Goal: Task Accomplishment & Management: Use online tool/utility

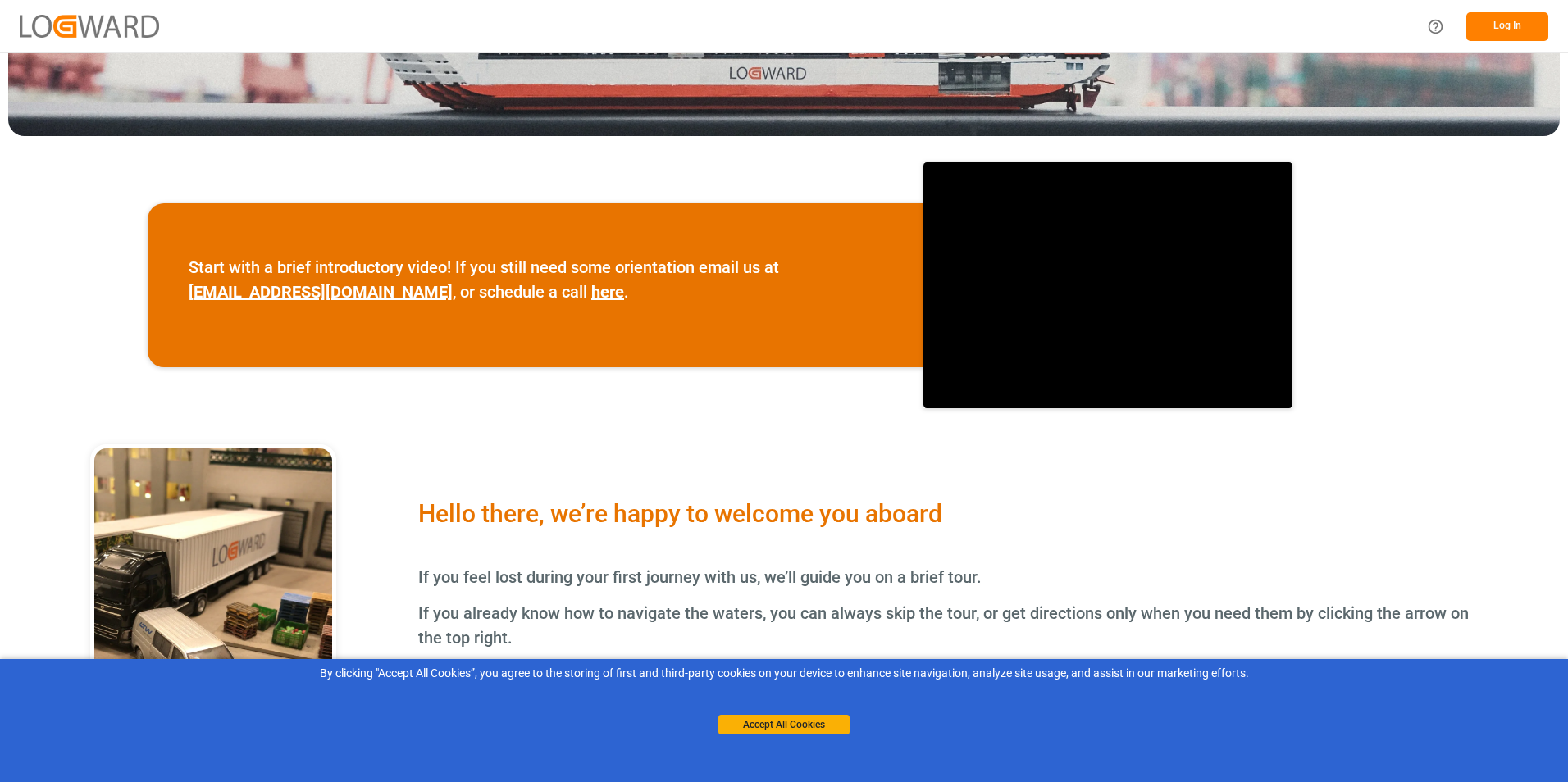
scroll to position [410, 0]
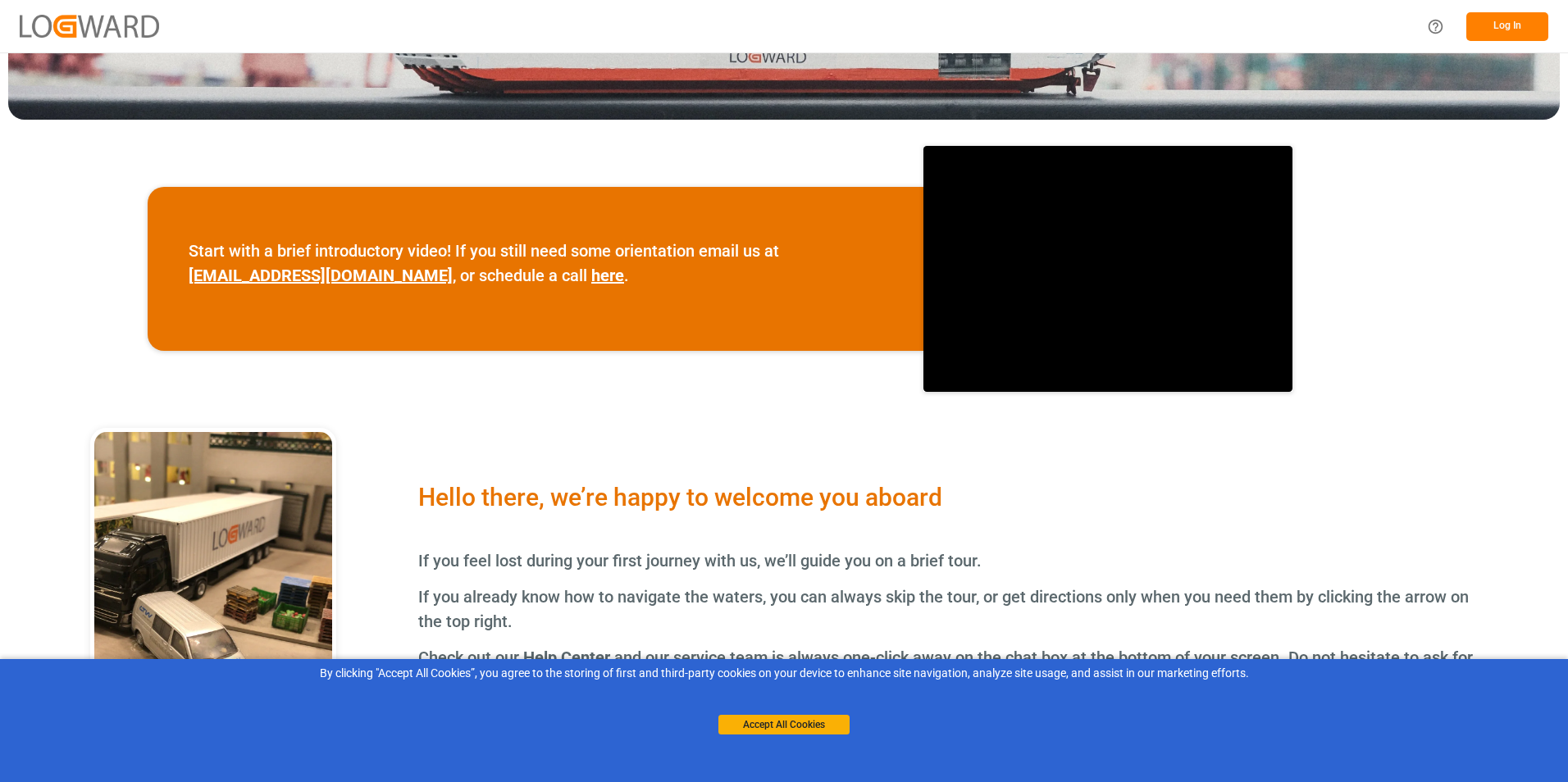
click at [733, 729] on button "Accept All Cookies" at bounding box center [783, 725] width 131 height 20
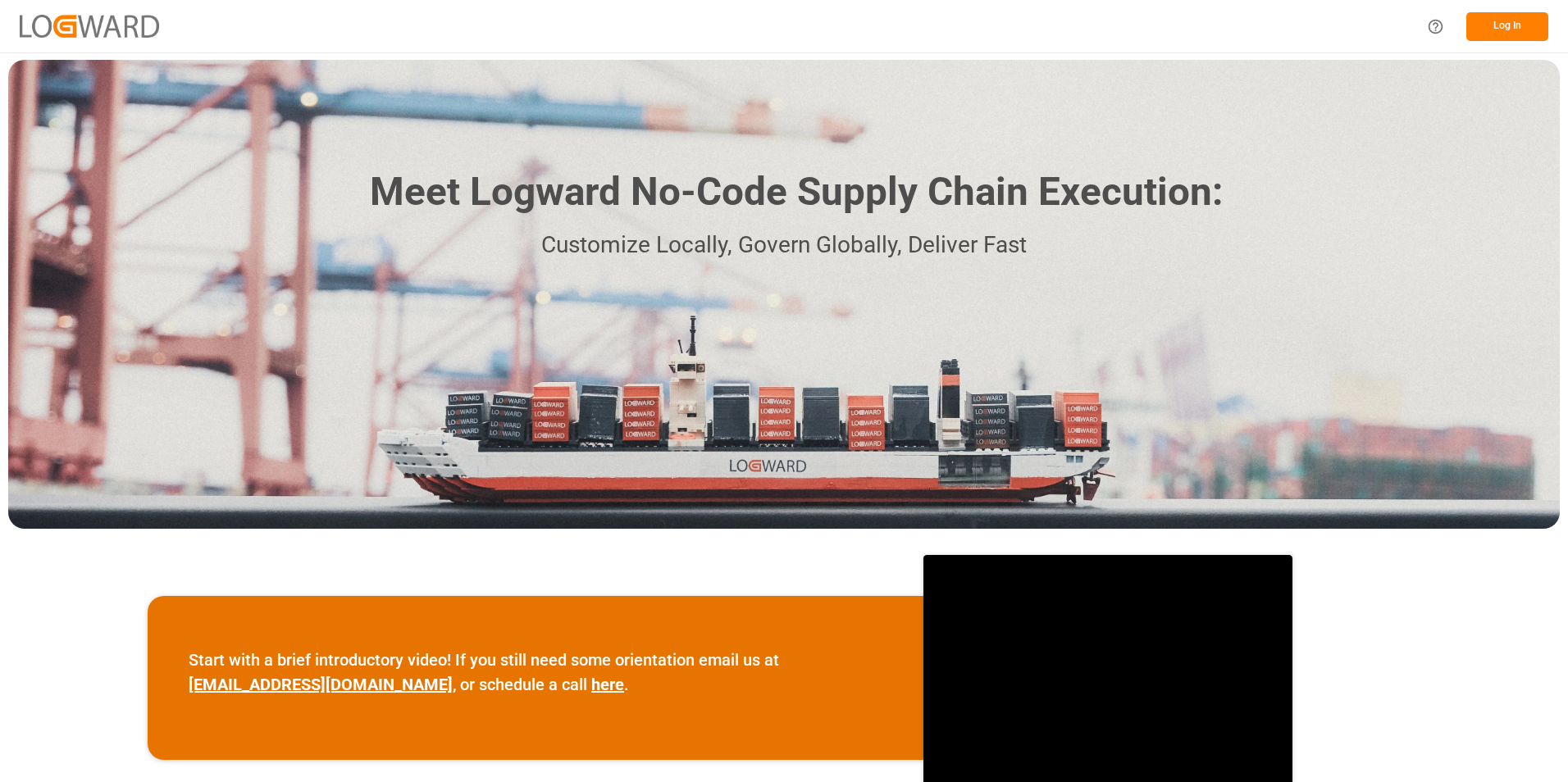
scroll to position [0, 0]
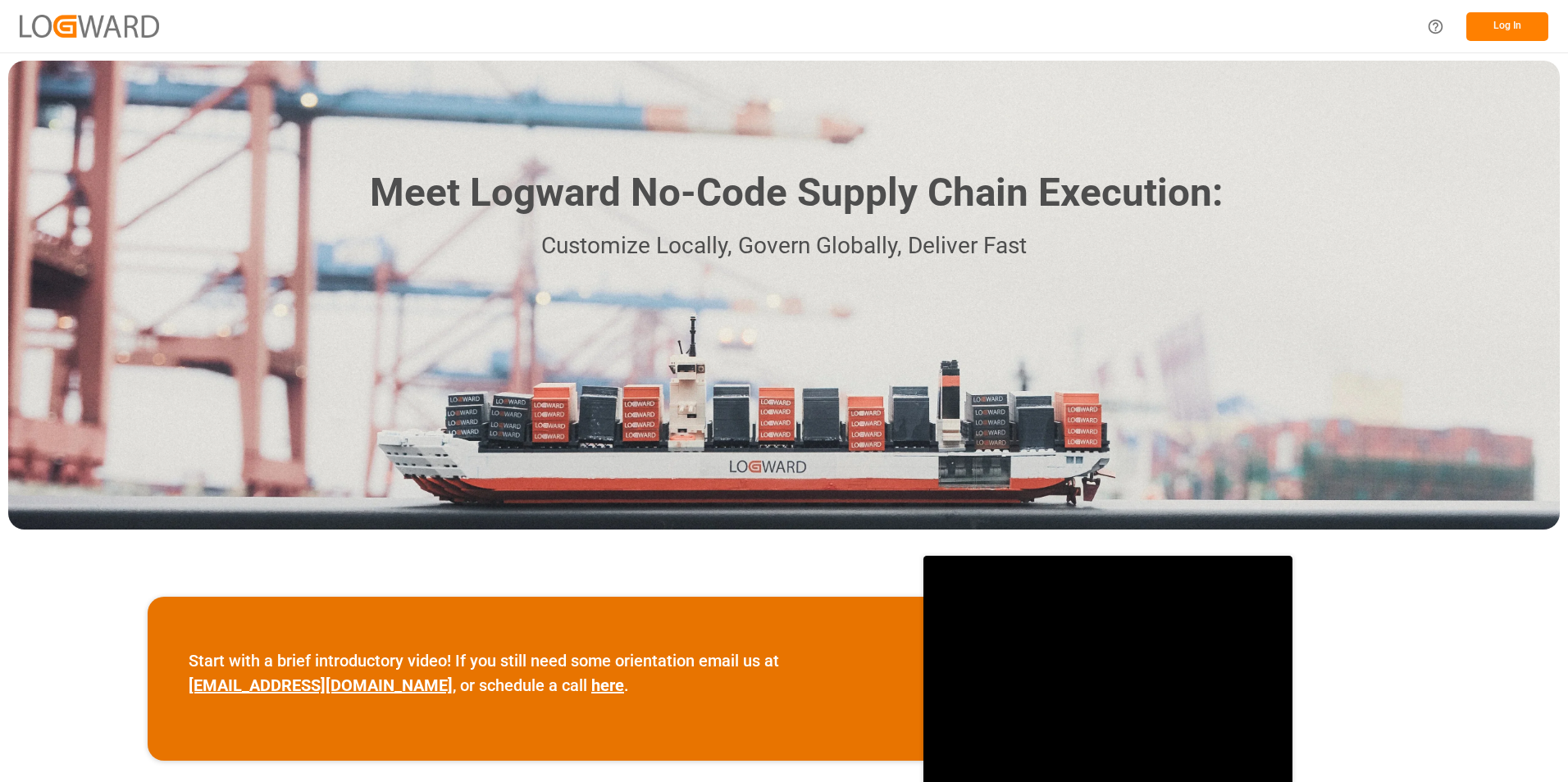
click at [1474, 22] on button "Log In" at bounding box center [1508, 27] width 82 height 29
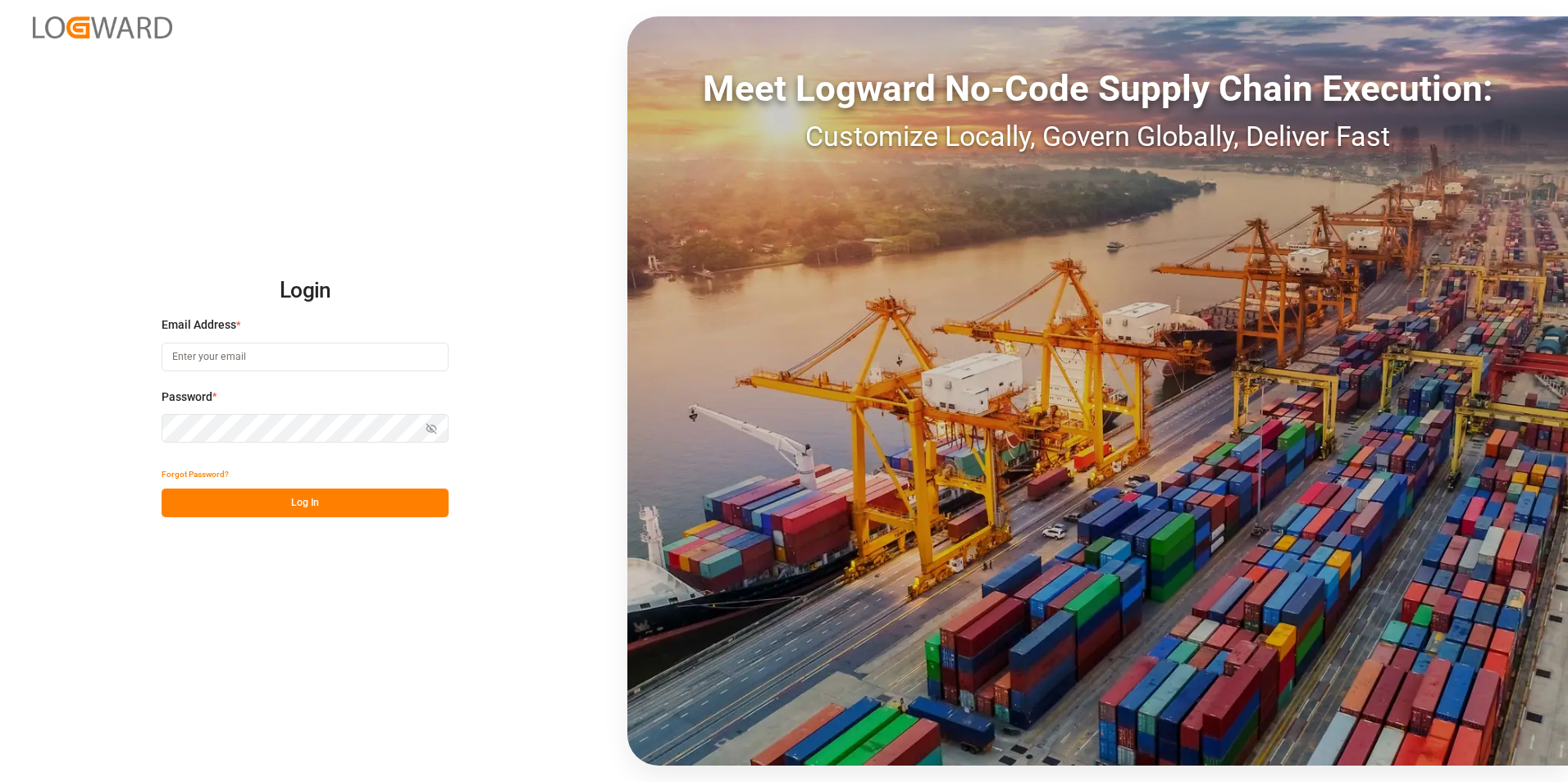
click at [225, 354] on input at bounding box center [305, 357] width 287 height 29
click at [242, 329] on label "Email Address *" at bounding box center [305, 325] width 287 height 17
drag, startPoint x: 196, startPoint y: 349, endPoint x: 272, endPoint y: 354, distance: 76.2
click at [272, 354] on input at bounding box center [305, 357] width 287 height 29
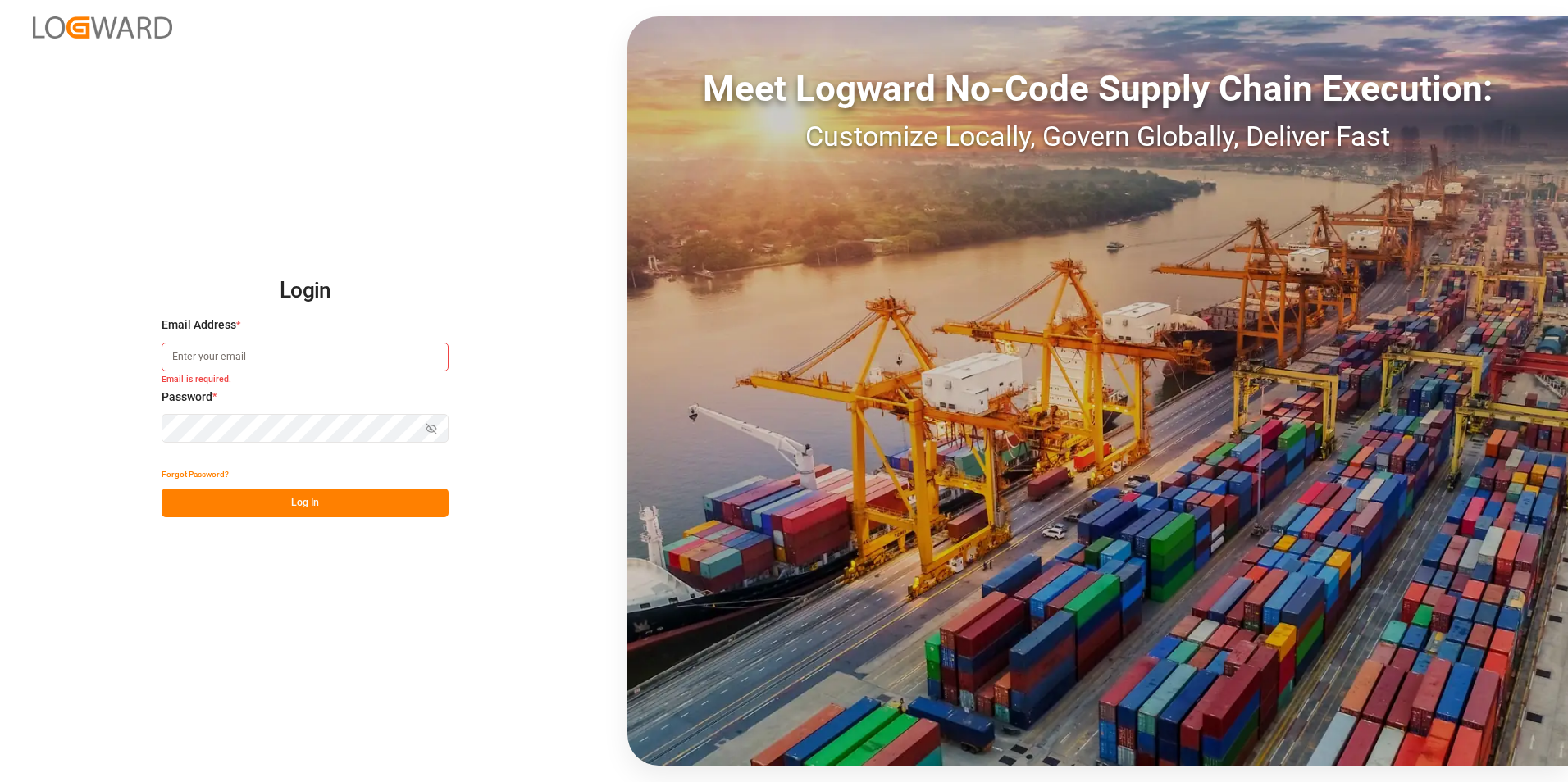
drag, startPoint x: 258, startPoint y: 372, endPoint x: 254, endPoint y: 384, distance: 12.6
drag, startPoint x: 254, startPoint y: 384, endPoint x: 196, endPoint y: 344, distance: 70.5
click at [196, 344] on input at bounding box center [305, 357] width 287 height 29
click at [318, 286] on h2 "Login" at bounding box center [305, 291] width 287 height 52
click at [335, 293] on h2 "Login" at bounding box center [305, 291] width 287 height 52
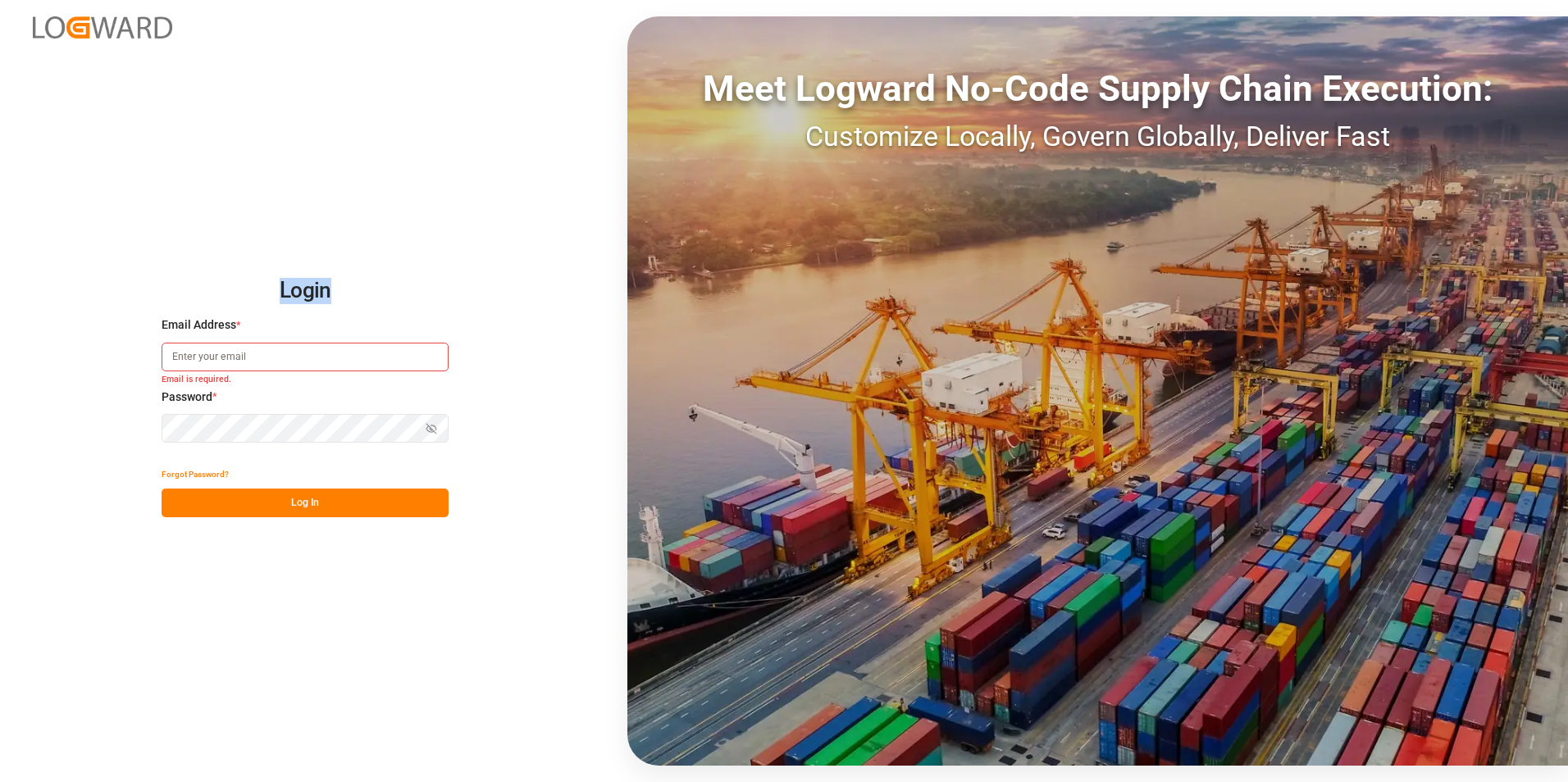
drag, startPoint x: 334, startPoint y: 288, endPoint x: 243, endPoint y: 300, distance: 91.8
click at [243, 300] on h2 "Login" at bounding box center [305, 291] width 287 height 52
click at [323, 333] on label "Email Address *" at bounding box center [305, 325] width 287 height 17
click at [395, 358] on input at bounding box center [305, 357] width 287 height 29
type input "[EMAIL_ADDRESS][DOMAIN_NAME]"
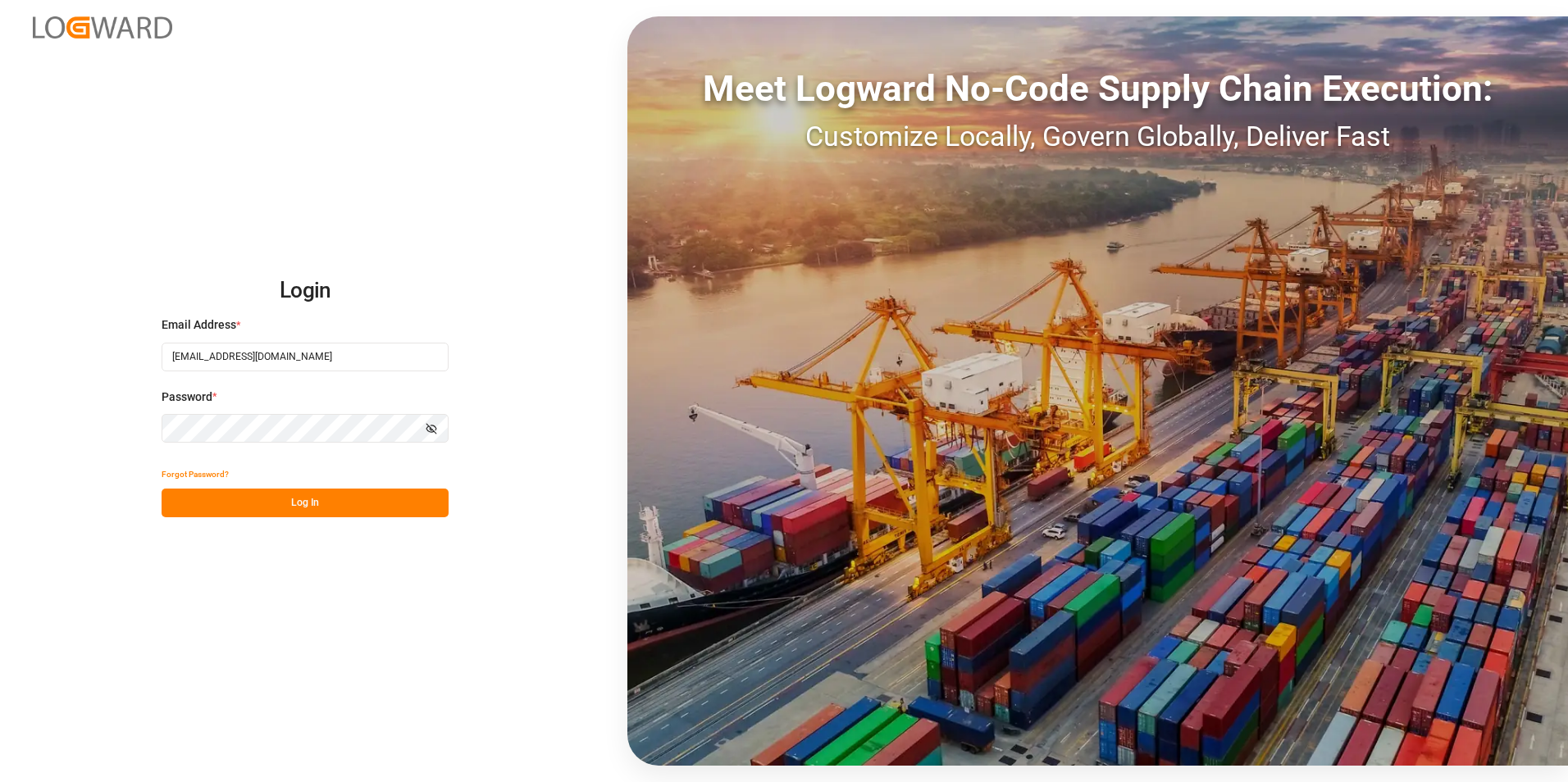
click at [327, 517] on button "Log In" at bounding box center [305, 503] width 287 height 29
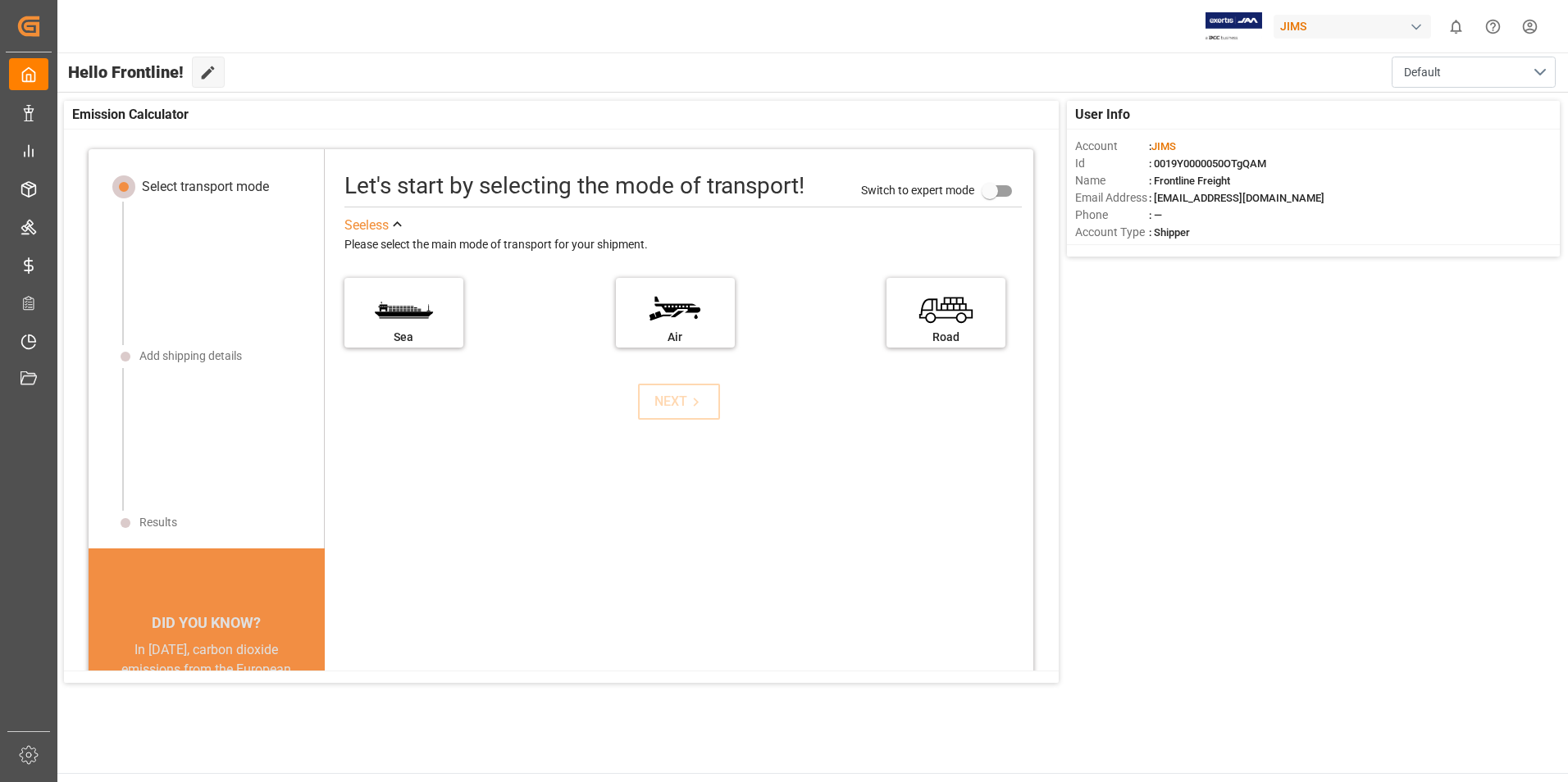
click at [972, 290] on label "Road" at bounding box center [946, 308] width 103 height 58
click at [0, 0] on input "Road" at bounding box center [0, 0] width 0 height 0
click at [595, 471] on div "Let's start by selecting the mode of transport! Switch to expert mode See less …" at bounding box center [679, 498] width 709 height 665
click at [623, 32] on div "[PERSON_NAME] 0 Notifications Only show unread All Watching [PERSON_NAME] all c…" at bounding box center [807, 26] width 1522 height 52
click at [842, 17] on div "[PERSON_NAME] 0 Notifications Only show unread All Watching [PERSON_NAME] all c…" at bounding box center [807, 26] width 1522 height 52
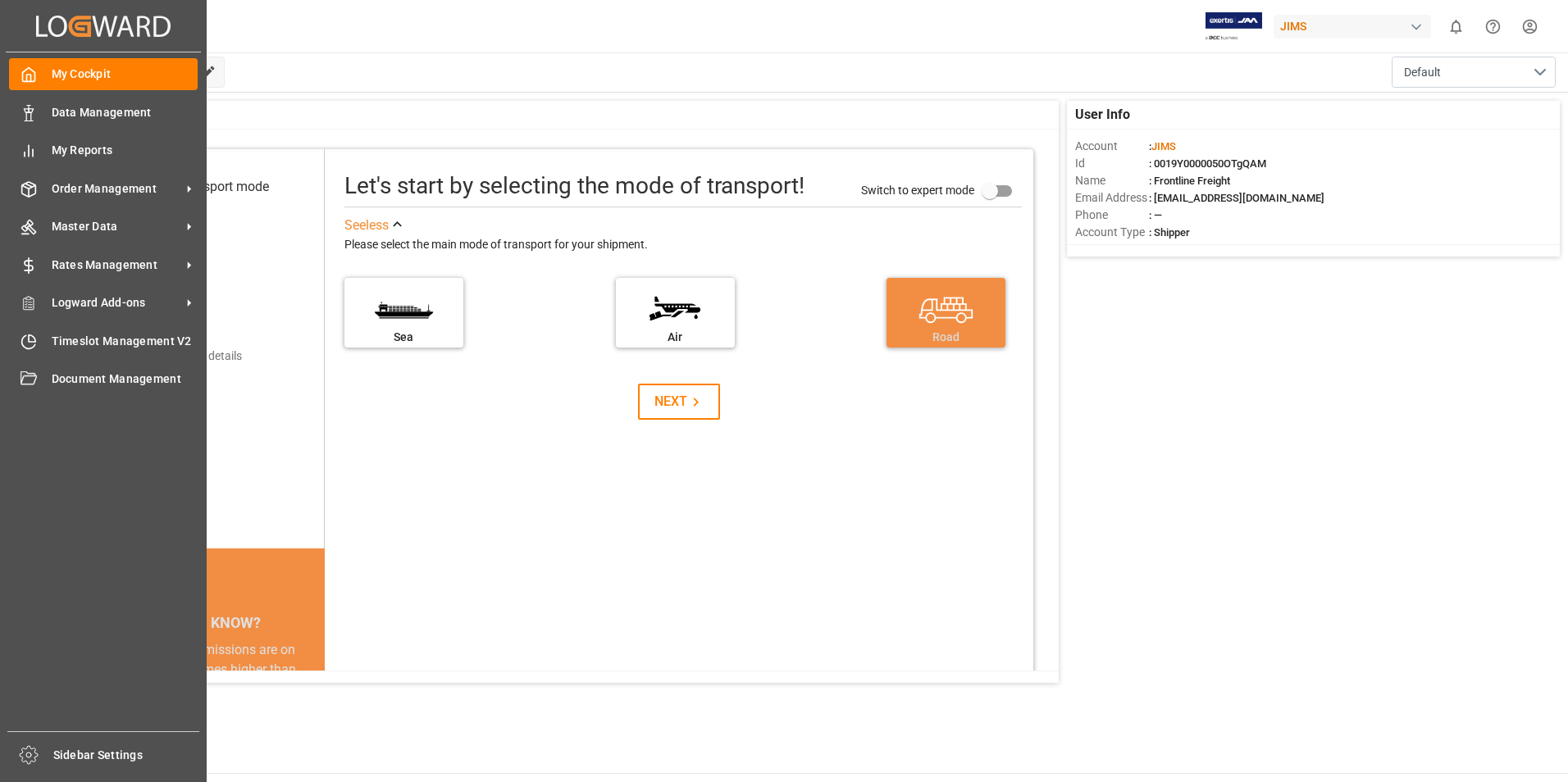
click at [66, 375] on span "Document Management" at bounding box center [125, 379] width 147 height 17
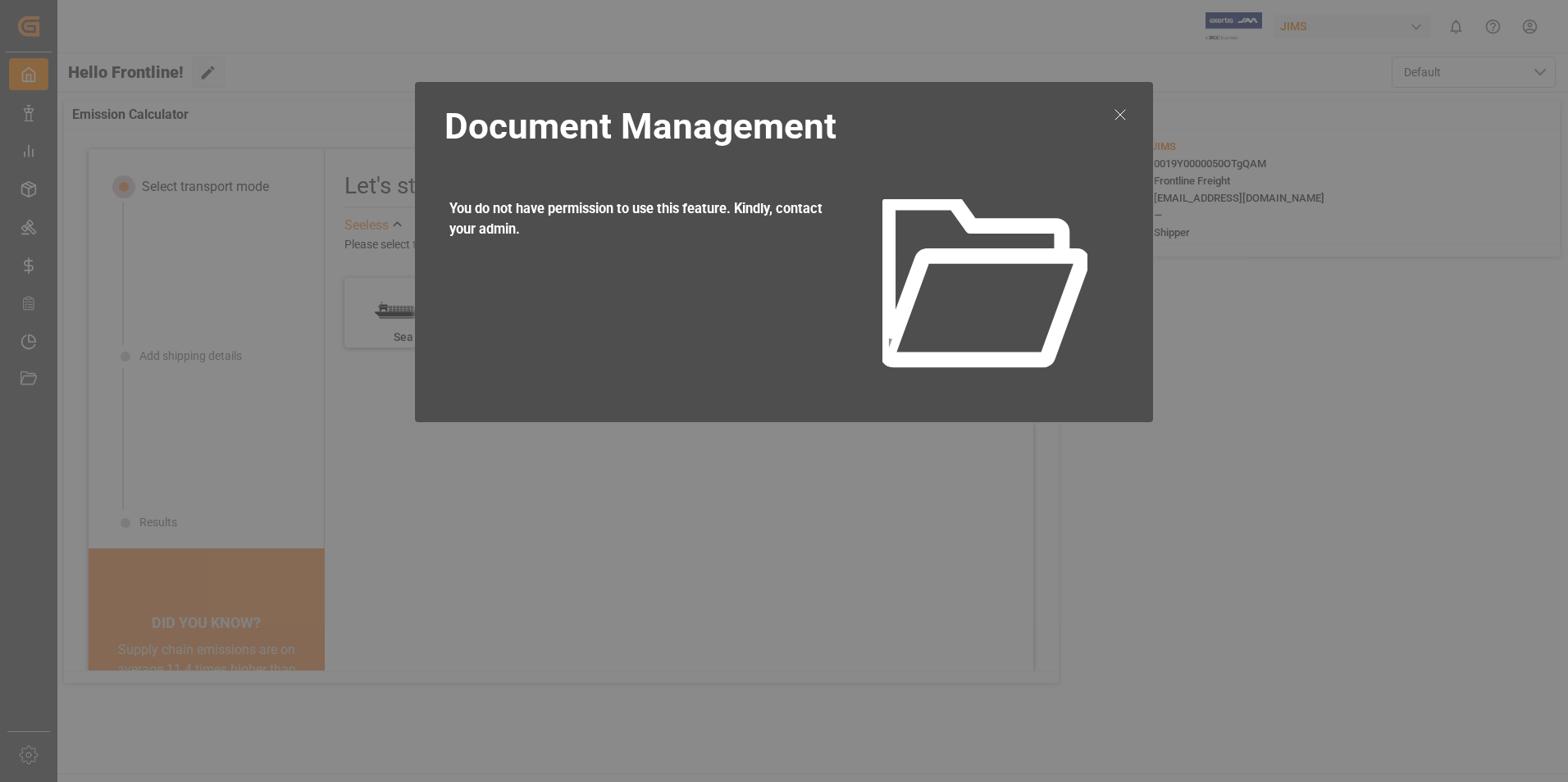
click at [1112, 110] on icon at bounding box center [1121, 115] width 20 height 20
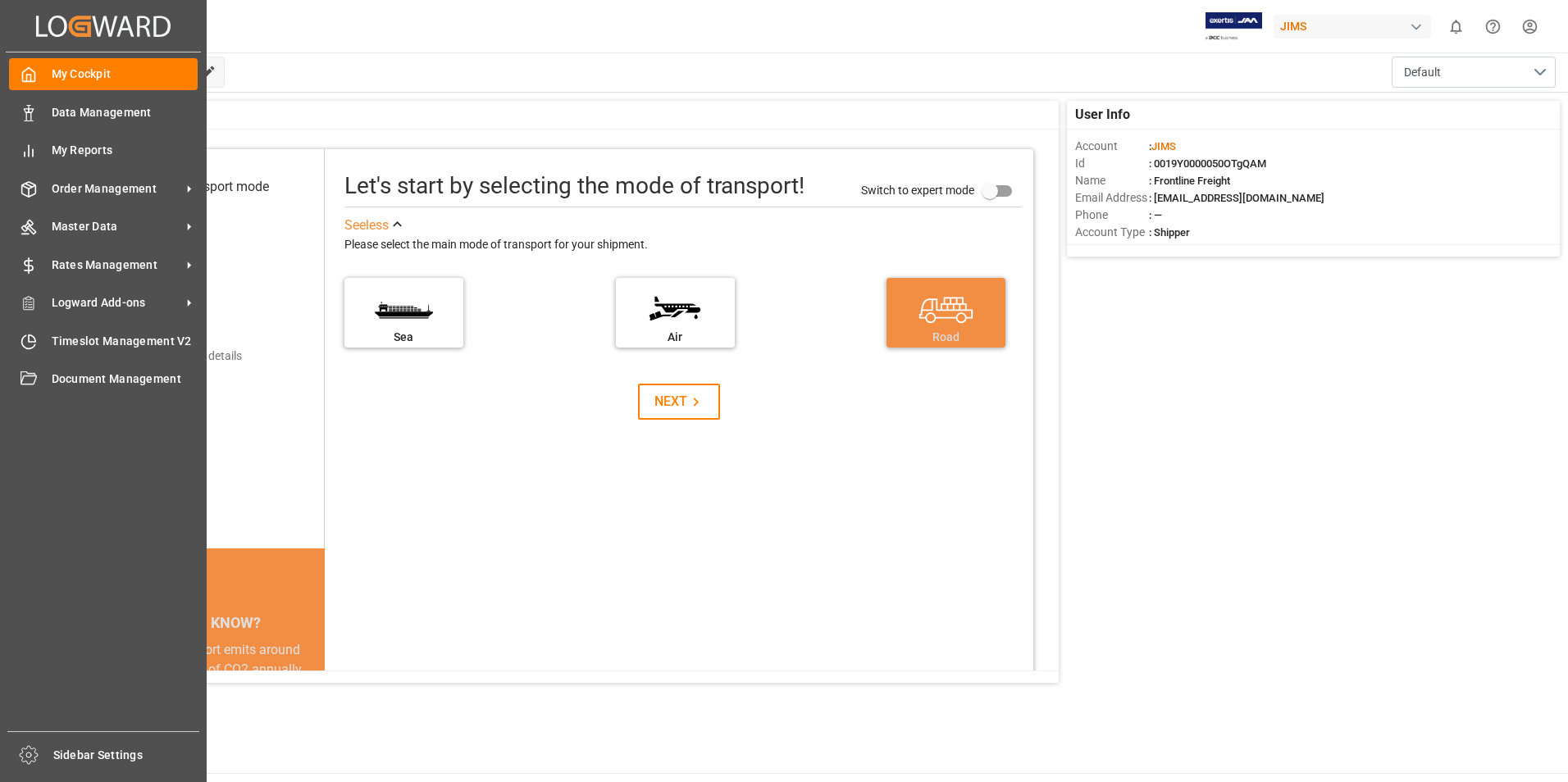
click at [124, 346] on span "Timeslot Management V2" at bounding box center [125, 341] width 147 height 17
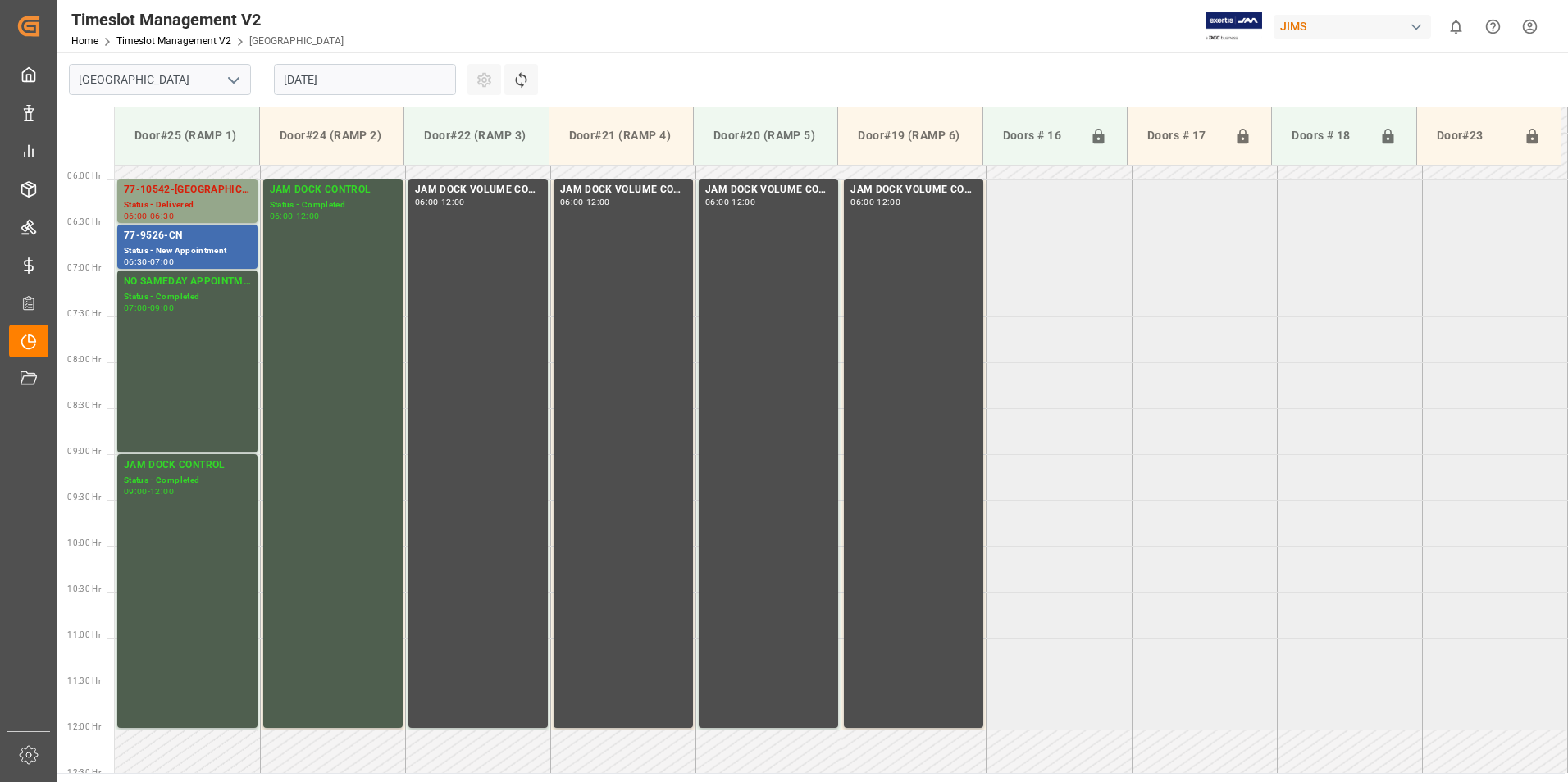
scroll to position [489, 0]
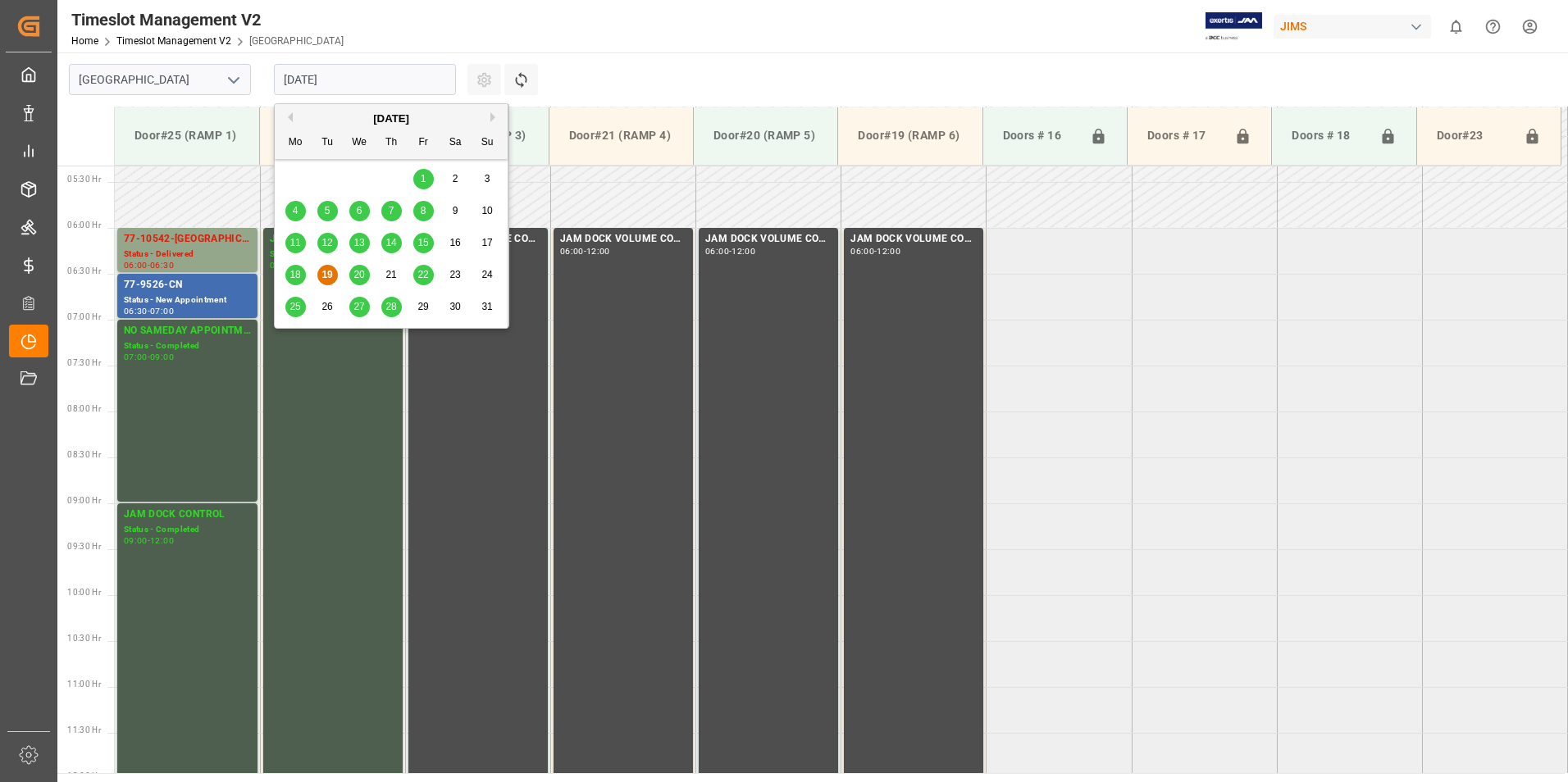
click at [370, 84] on input "[DATE]" at bounding box center [365, 79] width 182 height 32
click at [395, 274] on span "21" at bounding box center [391, 274] width 11 height 12
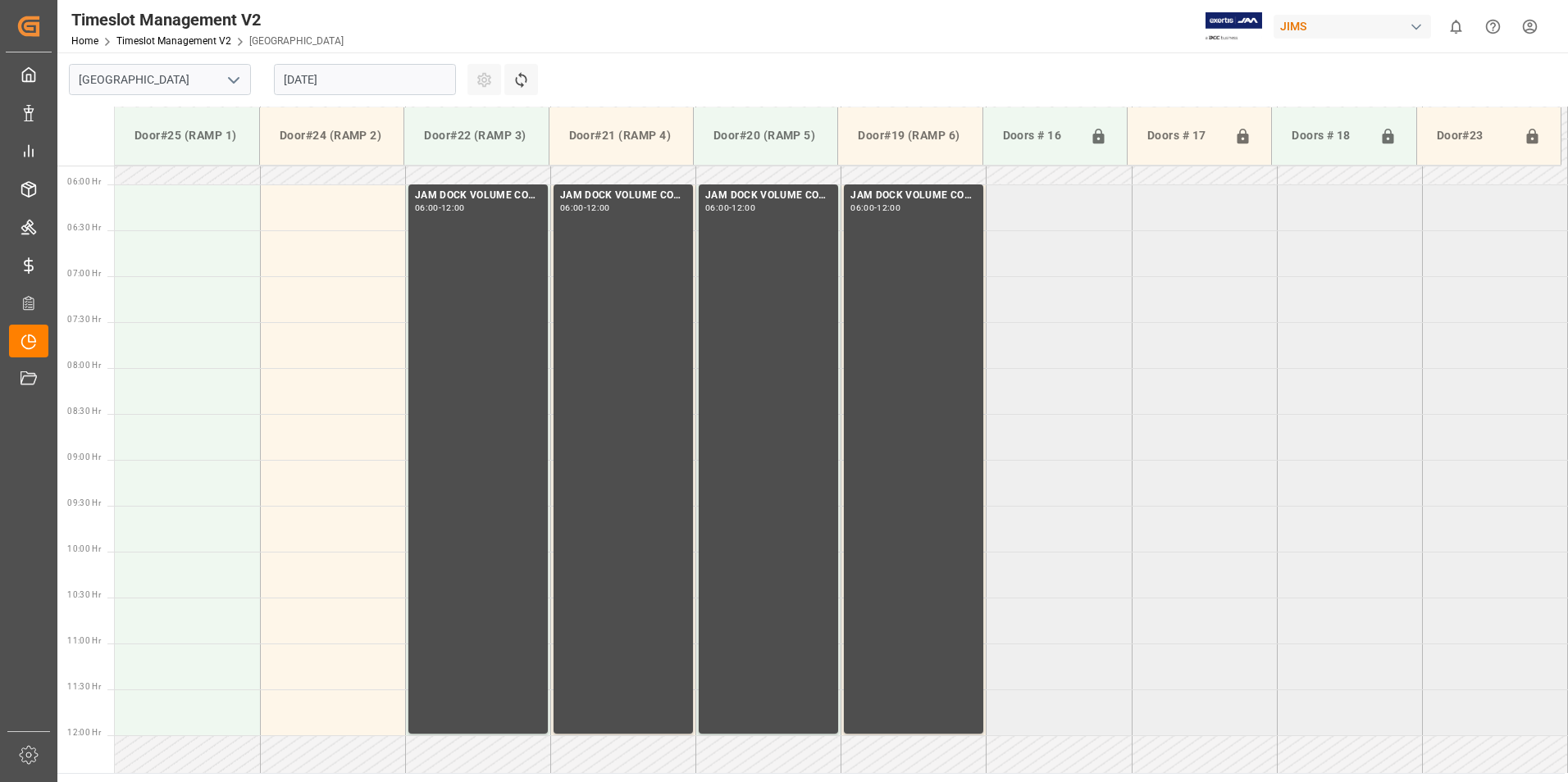
scroll to position [571, 0]
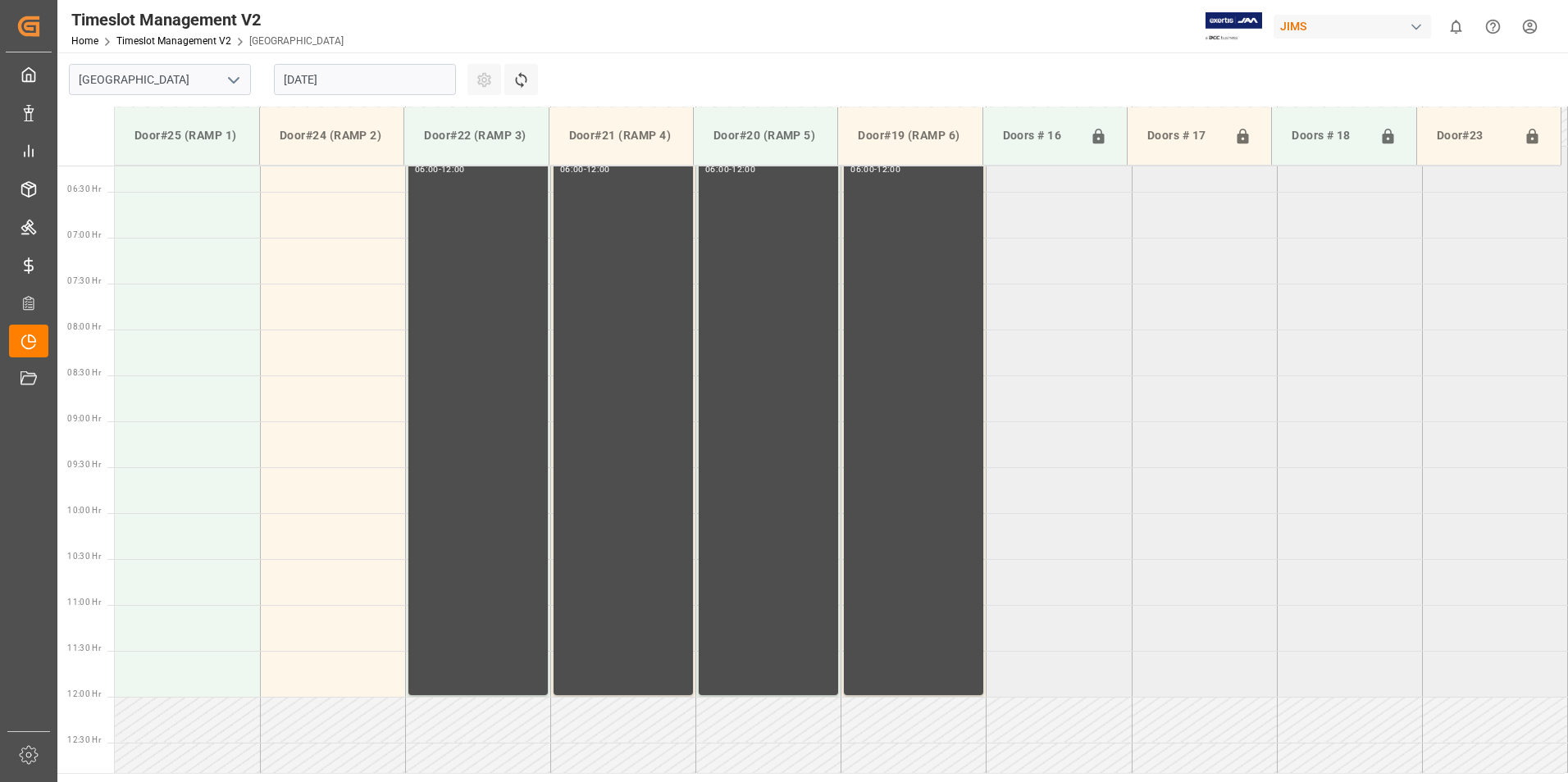
click at [171, 298] on td at bounding box center [187, 307] width 145 height 46
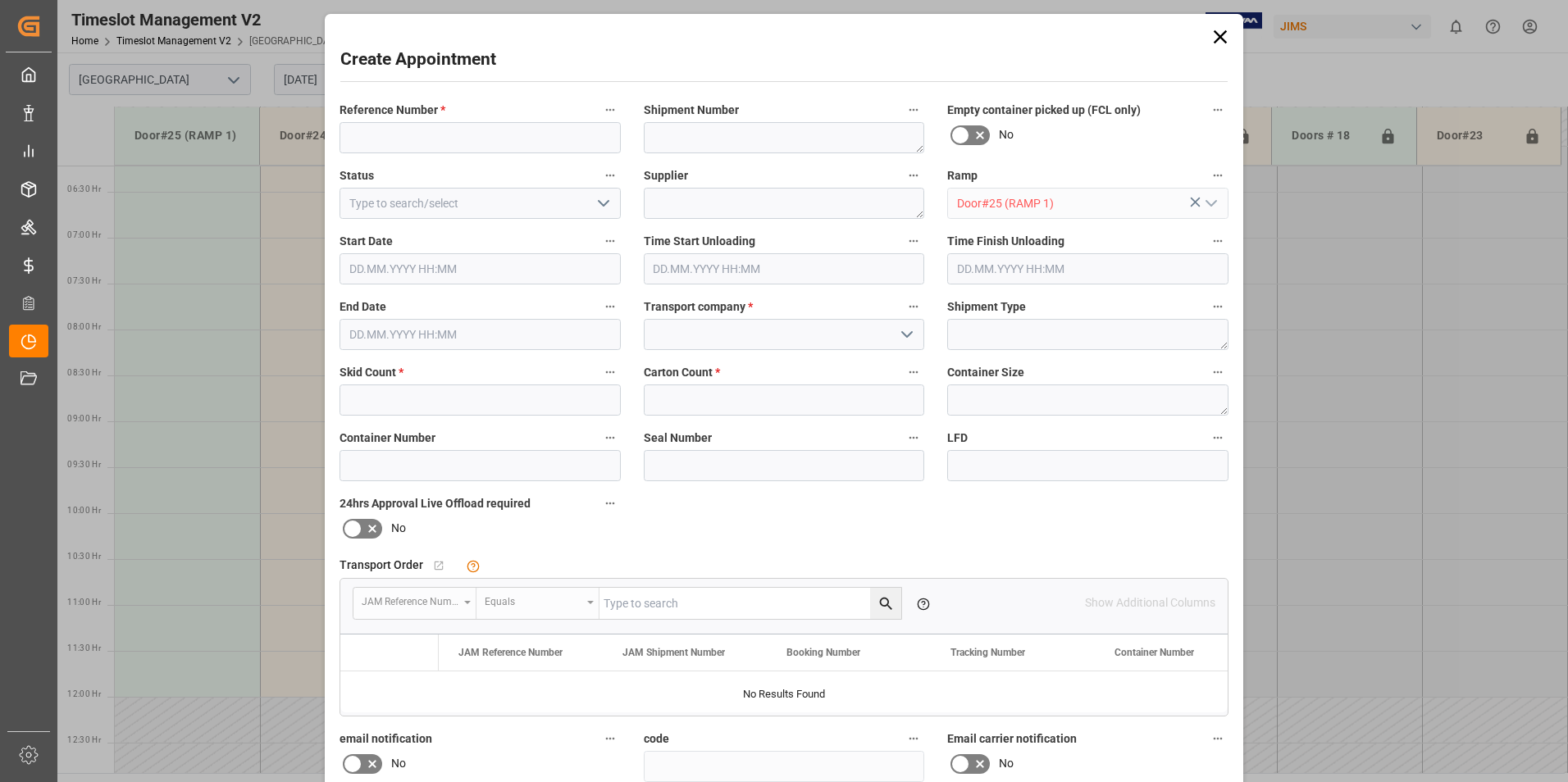
type input "[DATE] 07:30"
type input "[DATE] 08:00"
click at [422, 132] on input at bounding box center [480, 137] width 281 height 32
type input "77-10555-US"
click at [410, 406] on input "text" at bounding box center [480, 400] width 281 height 32
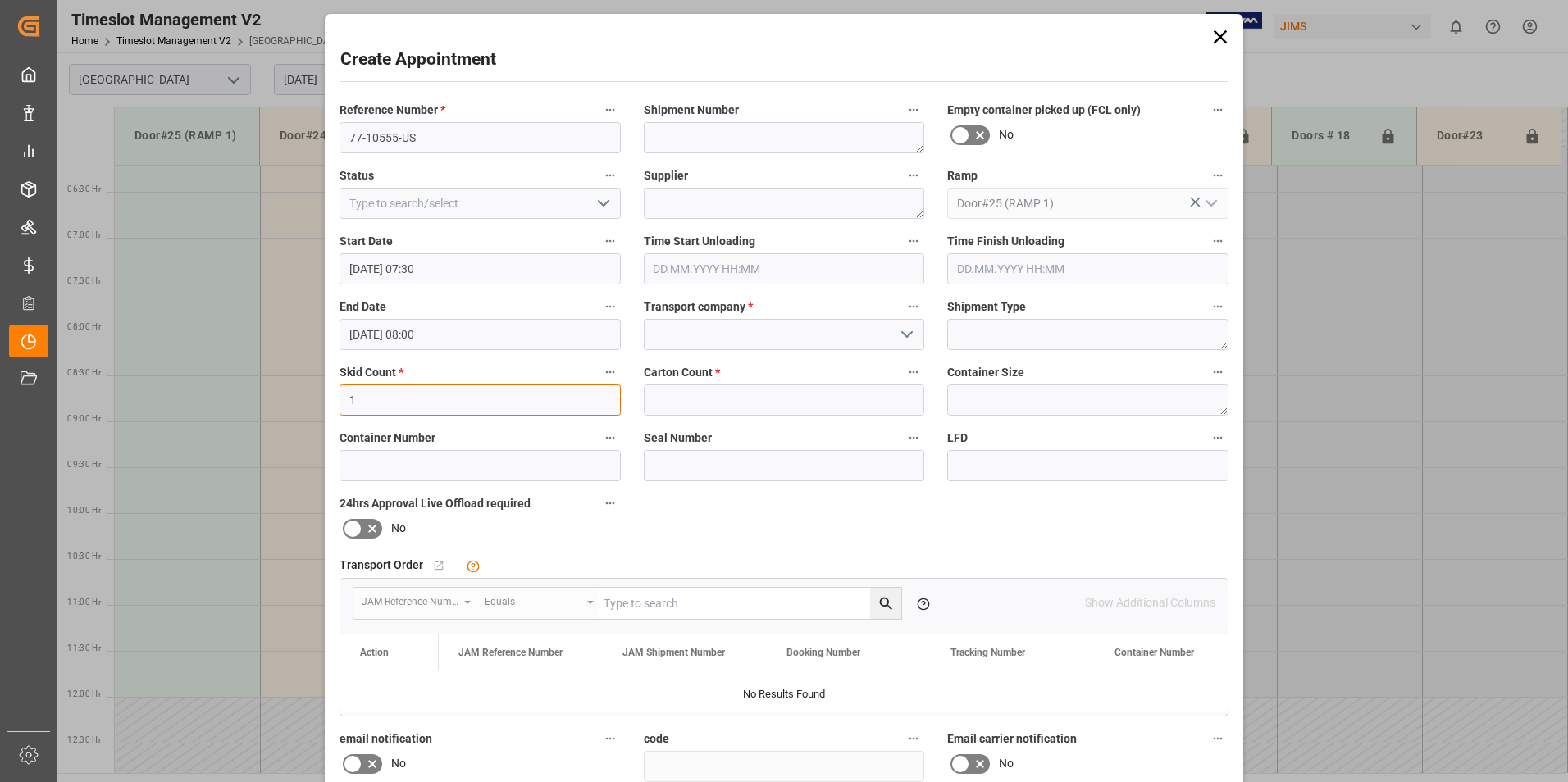
type input "1"
click at [799, 394] on input "text" at bounding box center [785, 400] width 281 height 32
type input "21"
click at [676, 338] on input at bounding box center [785, 335] width 281 height 32
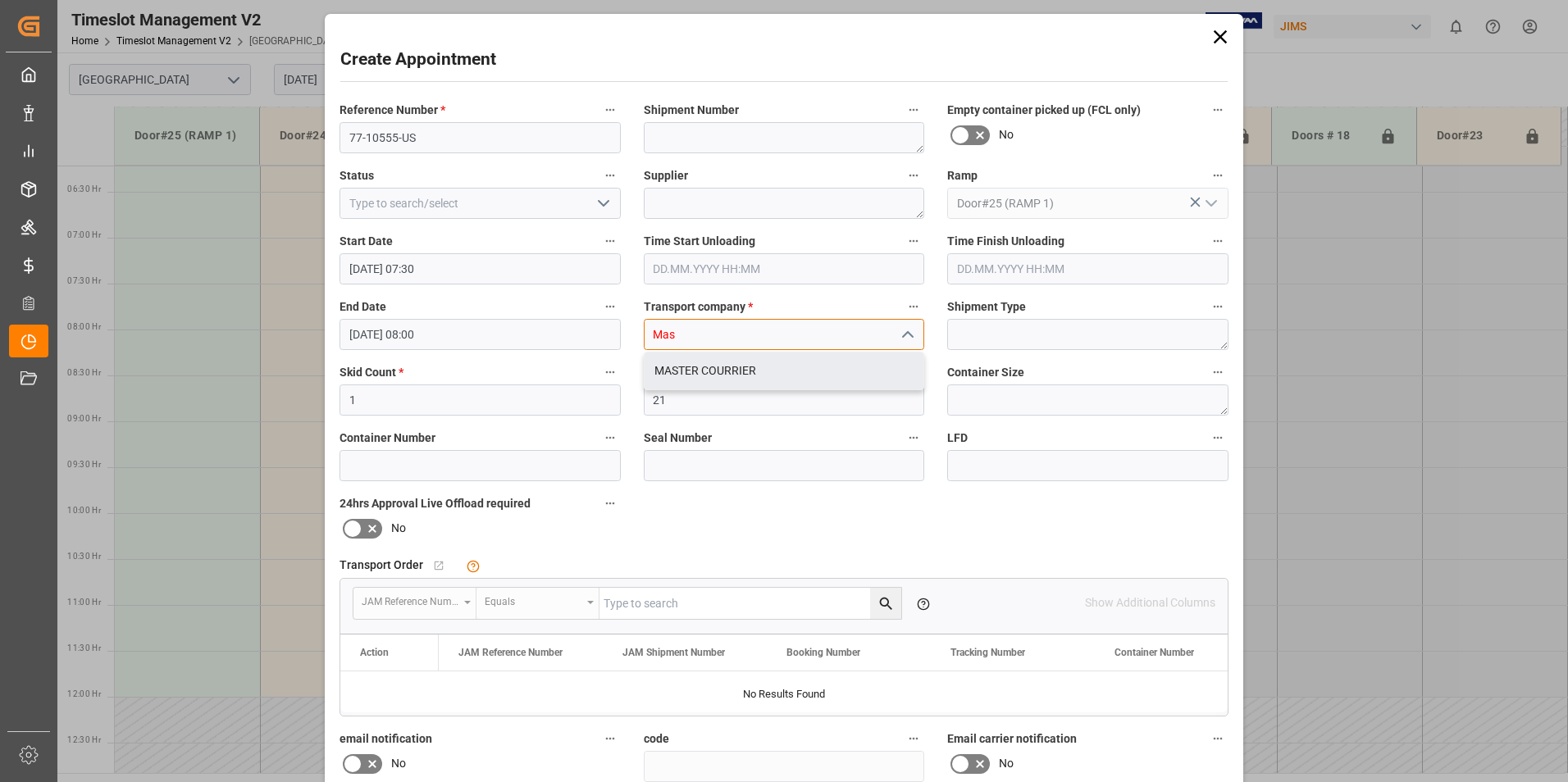
click at [864, 366] on div "MASTER COURRIER" at bounding box center [785, 371] width 280 height 37
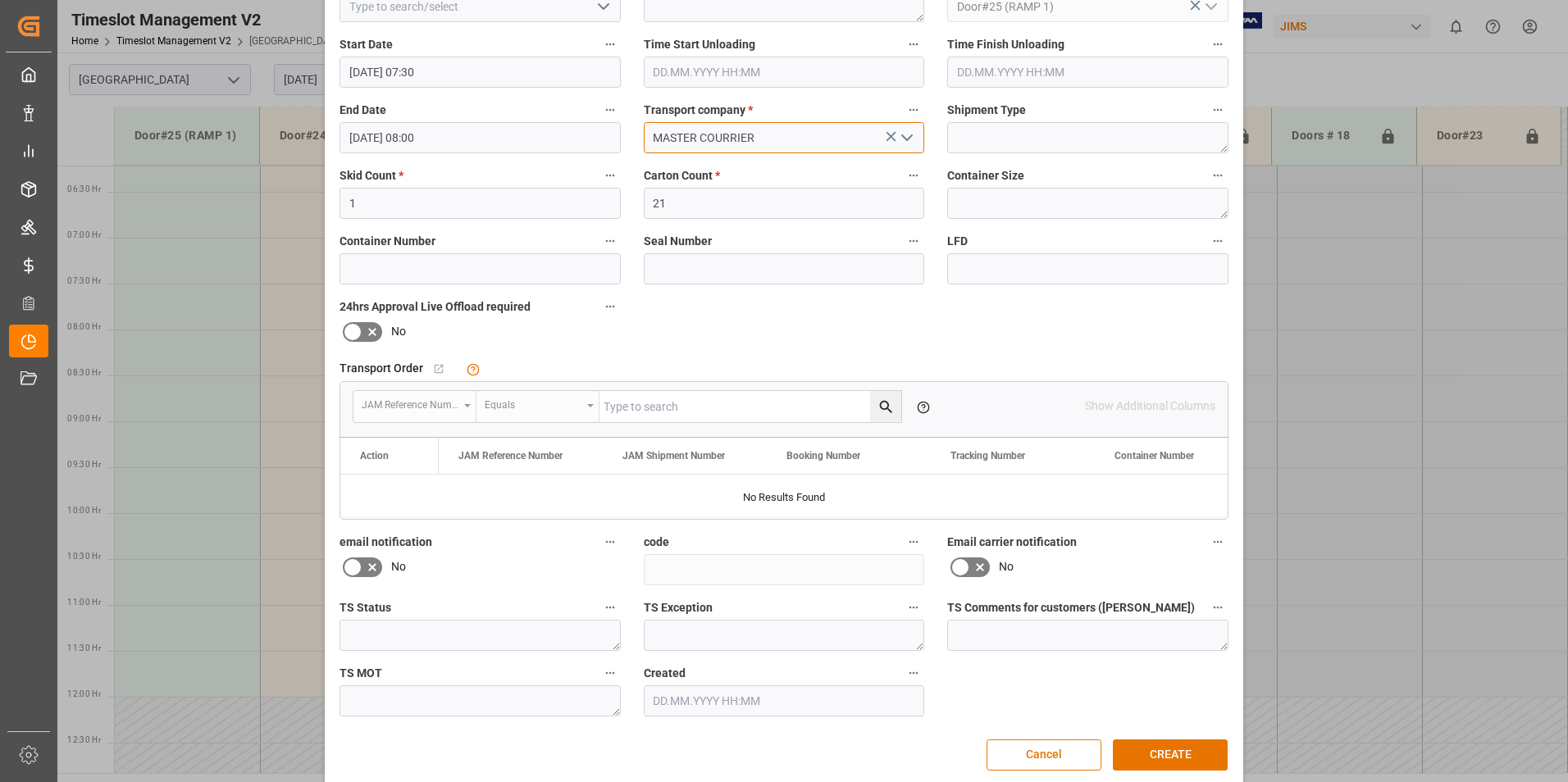
scroll to position [215, 0]
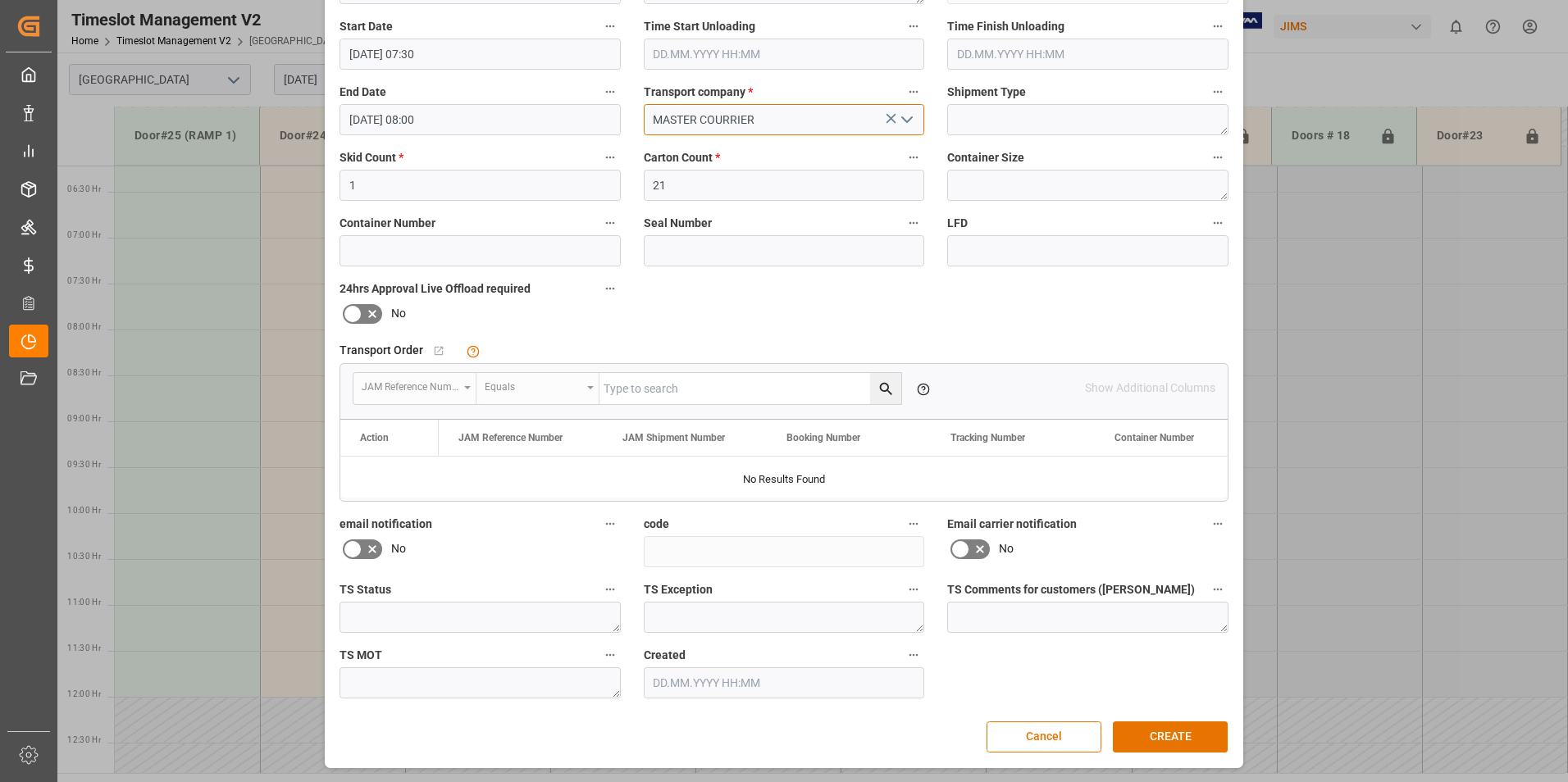
type input "MASTER COURRIER"
click at [1174, 741] on button "CREATE" at bounding box center [1170, 737] width 115 height 32
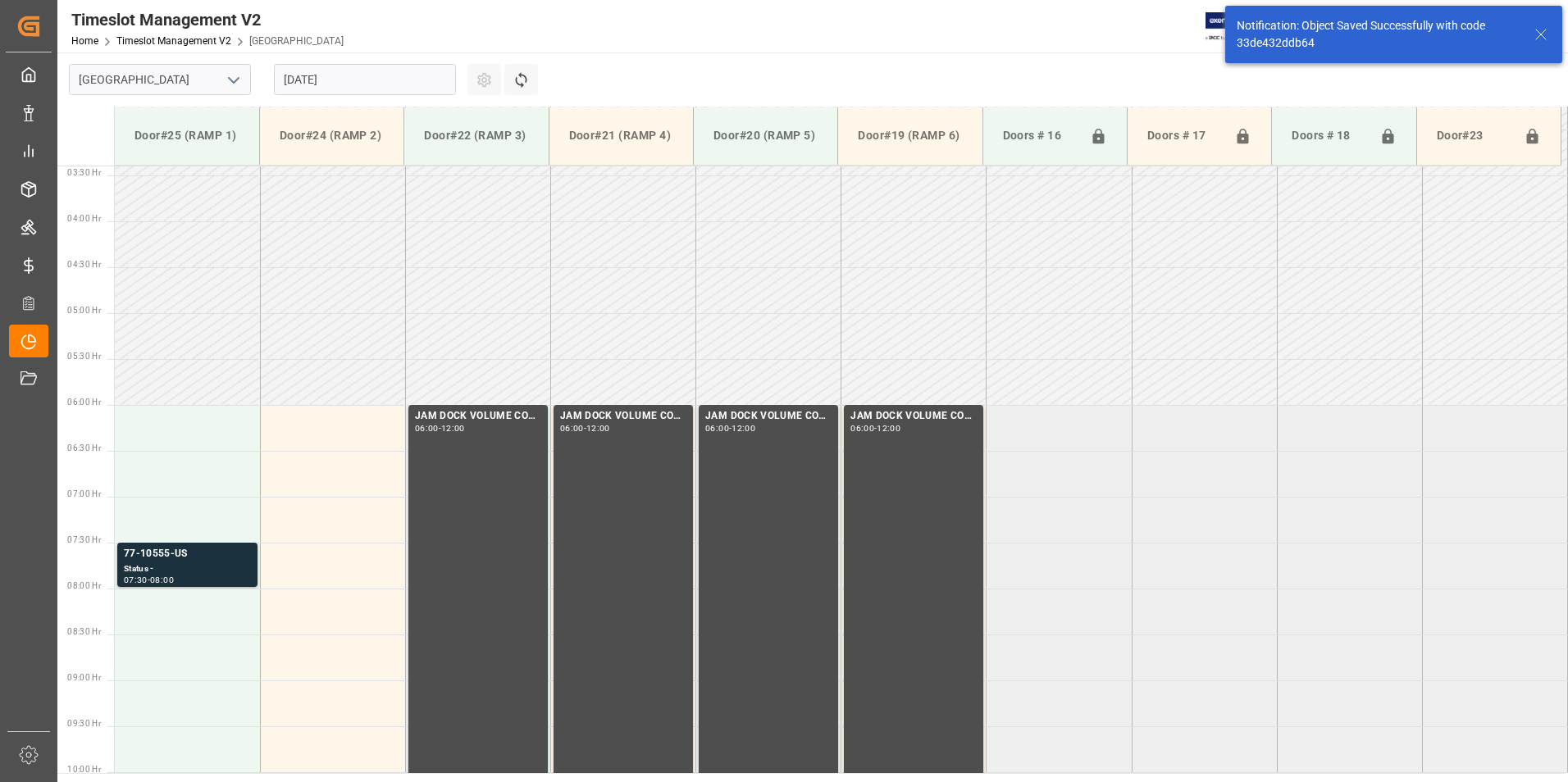
scroll to position [541, 0]
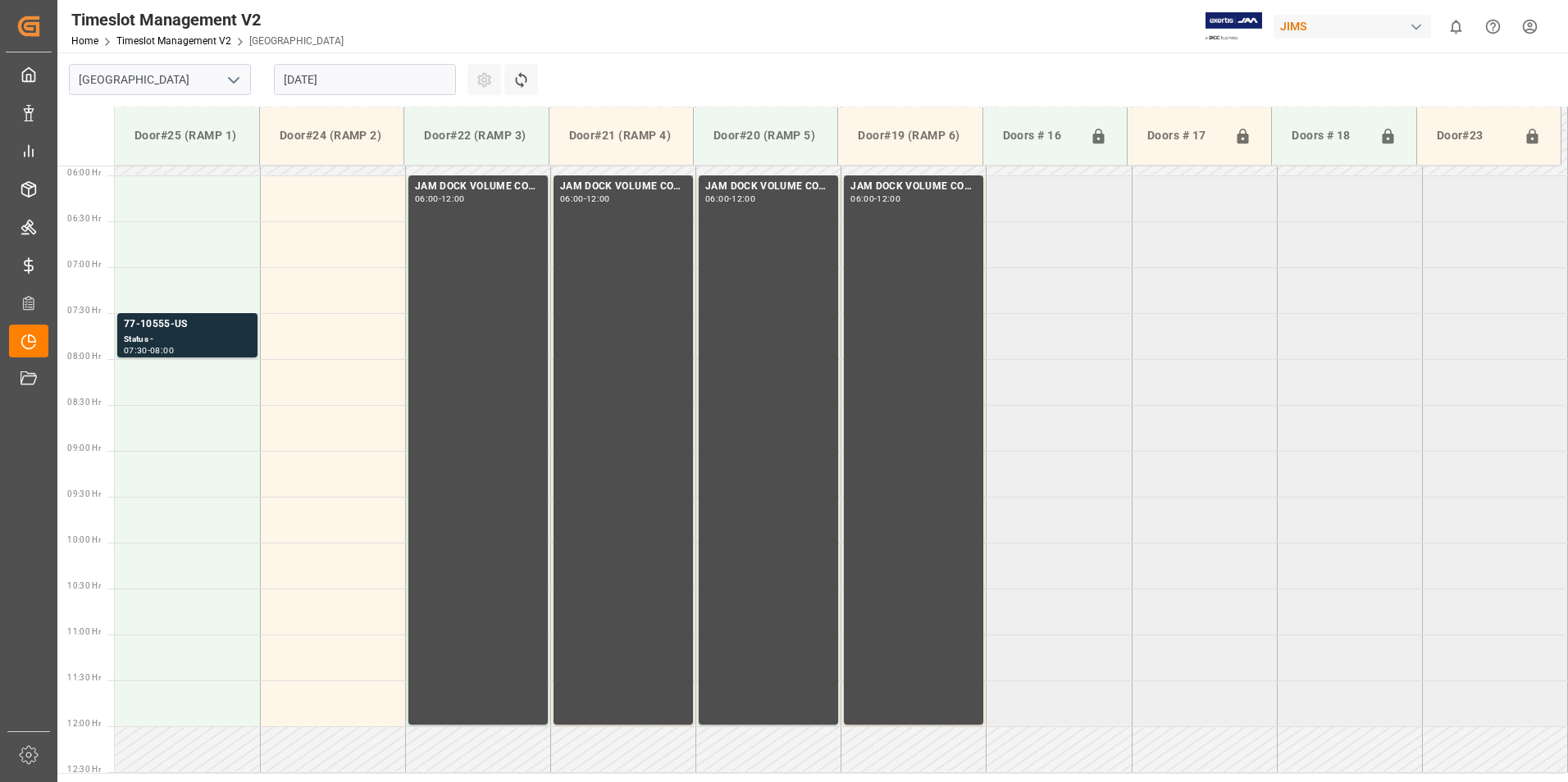
click at [185, 384] on td at bounding box center [187, 382] width 145 height 46
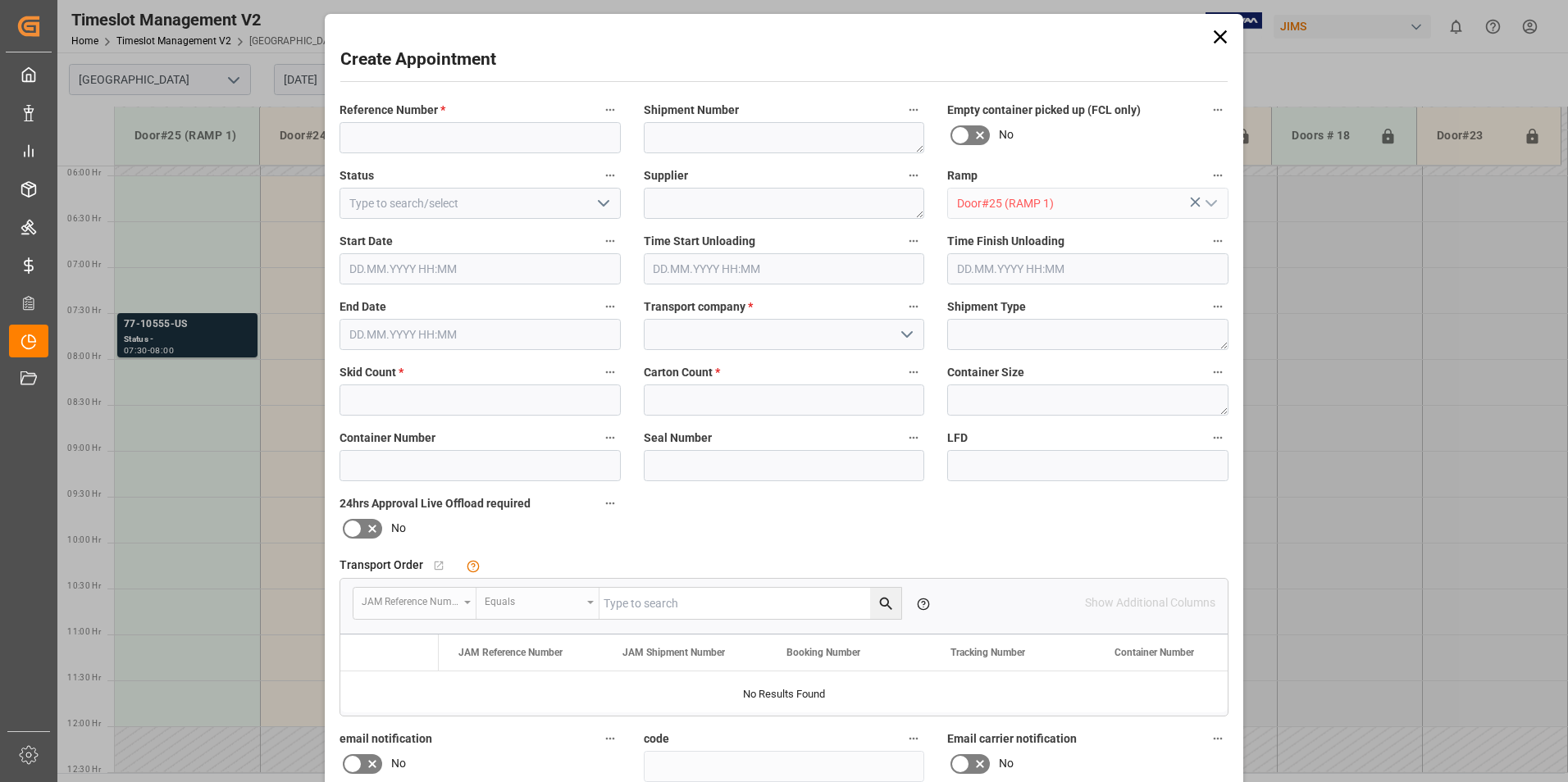
type input "[DATE] 08:00"
type input "[DATE] 08:30"
click at [418, 142] on input at bounding box center [480, 137] width 281 height 32
type input "77-10413-US"
click at [410, 212] on input at bounding box center [480, 203] width 281 height 32
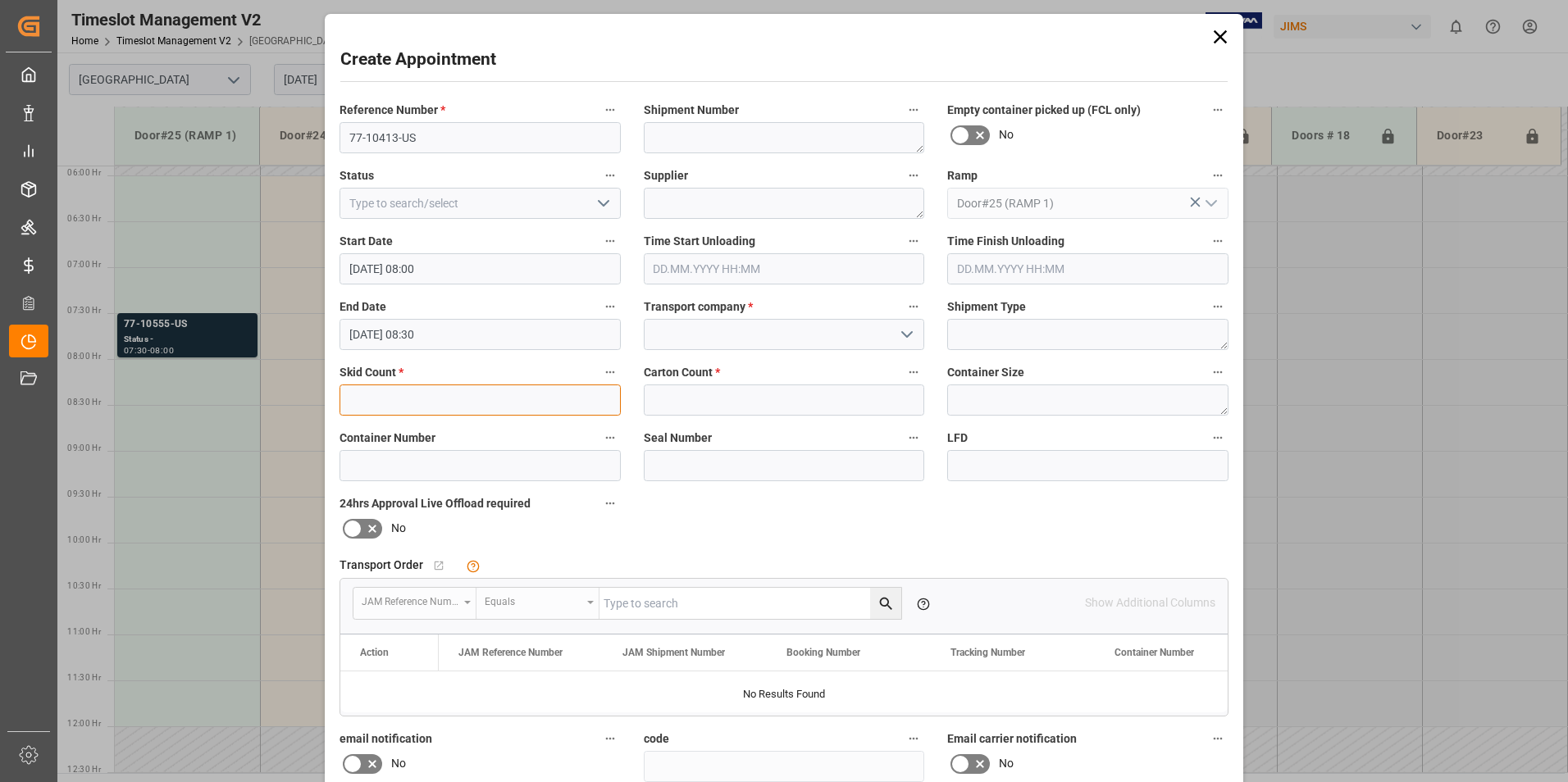
click at [428, 403] on input "text" at bounding box center [480, 400] width 281 height 32
type input "9"
drag, startPoint x: 678, startPoint y: 385, endPoint x: 661, endPoint y: 385, distance: 17.0
click at [676, 385] on input "text" at bounding box center [785, 400] width 281 height 32
type input "185"
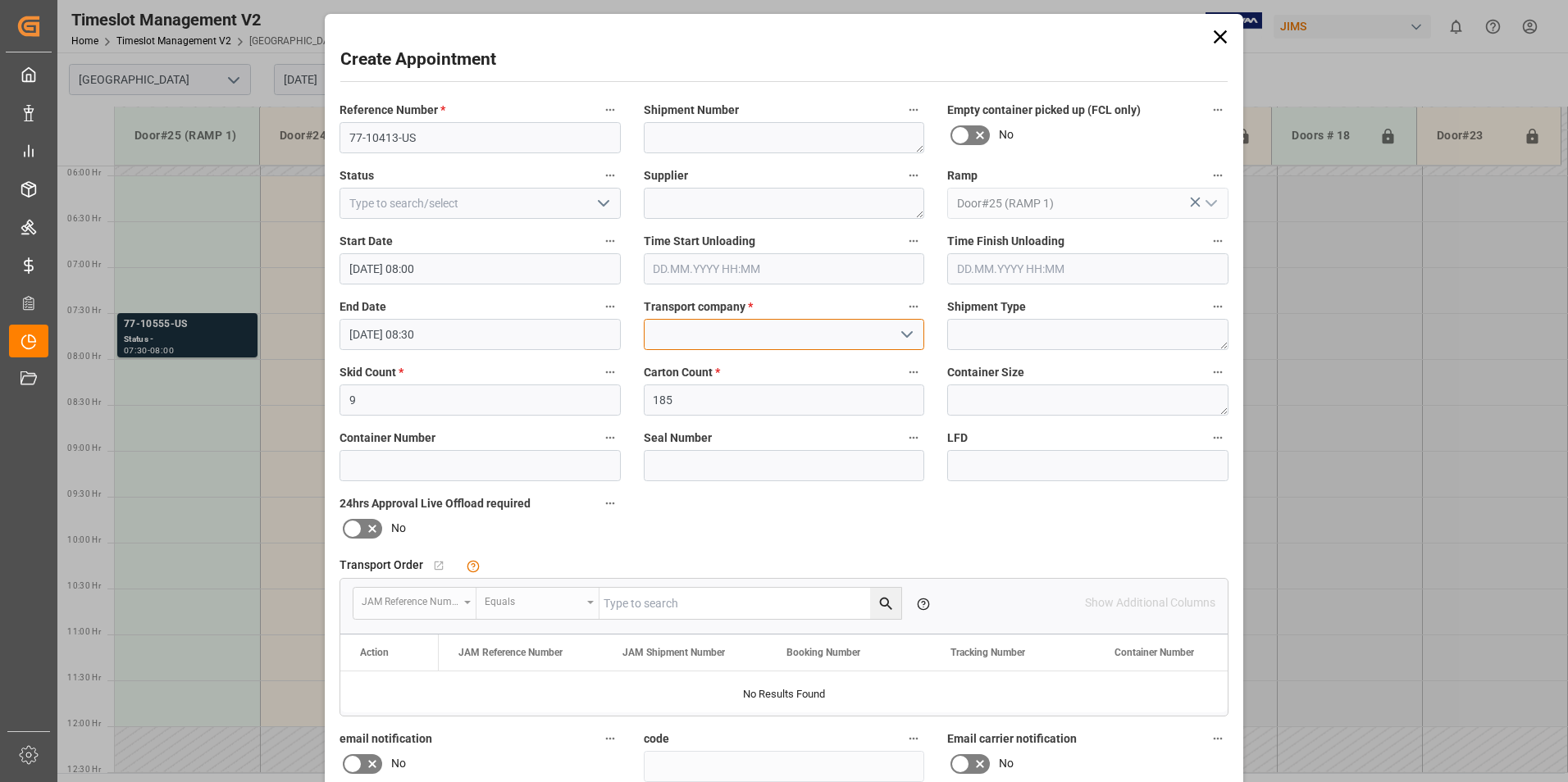
click at [646, 336] on input at bounding box center [785, 335] width 281 height 32
type input "master"
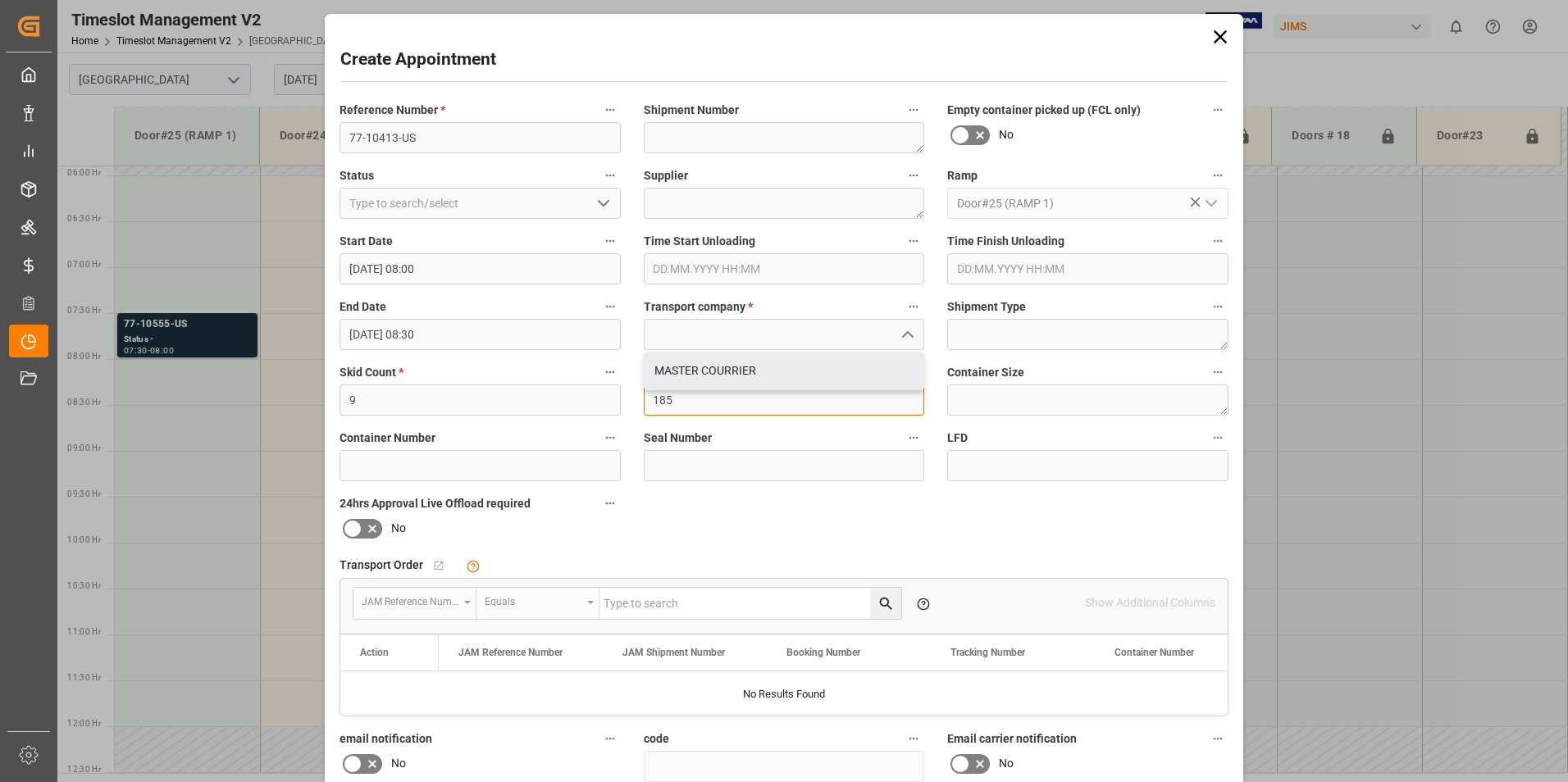
click at [813, 391] on div "Reference Number * 77-10413-US Shipment Number Empty container picked up (FCL o…" at bounding box center [784, 507] width 912 height 826
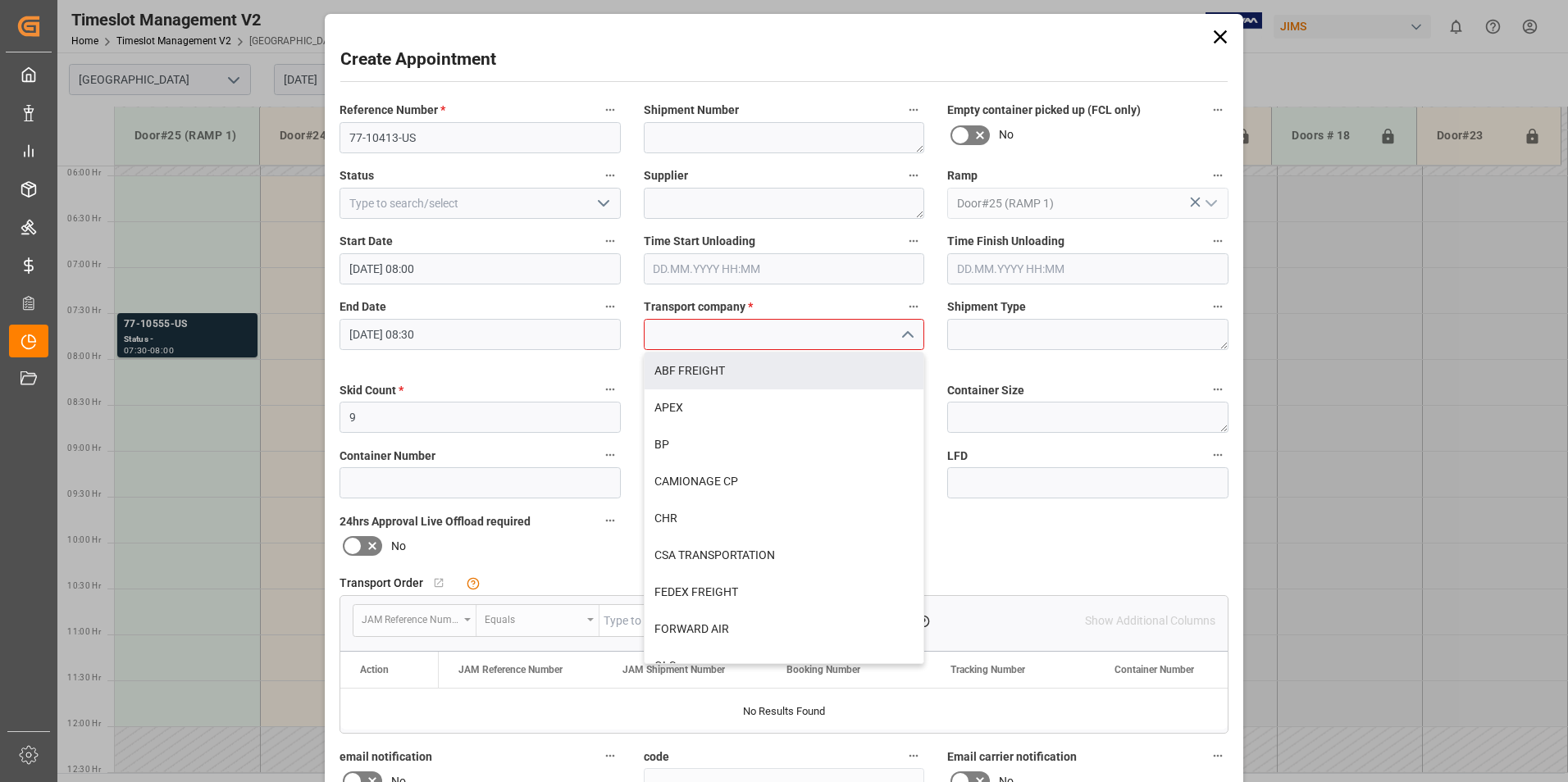
type input "185"
drag, startPoint x: 816, startPoint y: 347, endPoint x: 810, endPoint y: 330, distance: 18.0
click at [816, 340] on input at bounding box center [785, 335] width 281 height 32
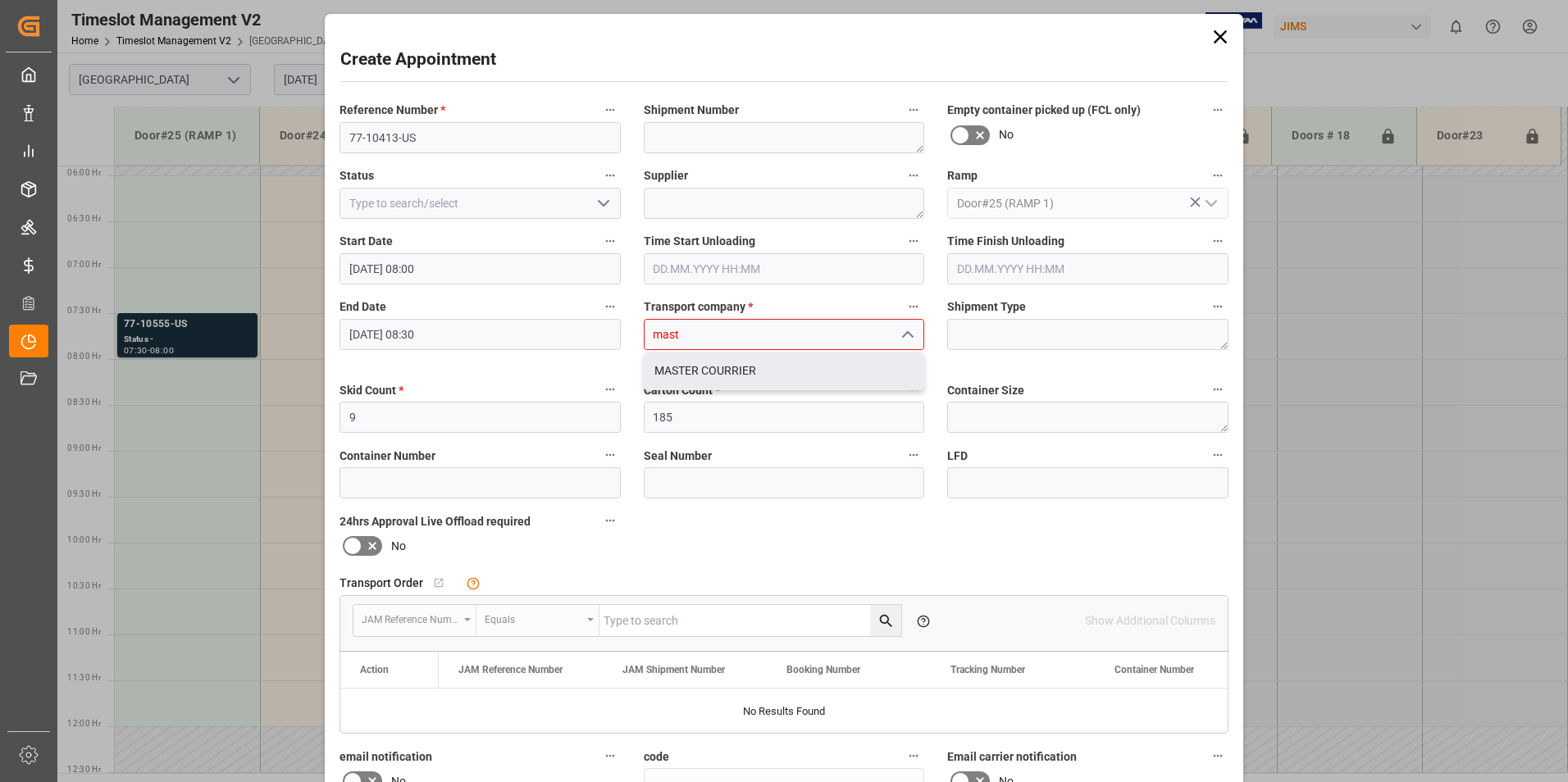
click at [727, 363] on div "MASTER COURRIER" at bounding box center [785, 371] width 280 height 37
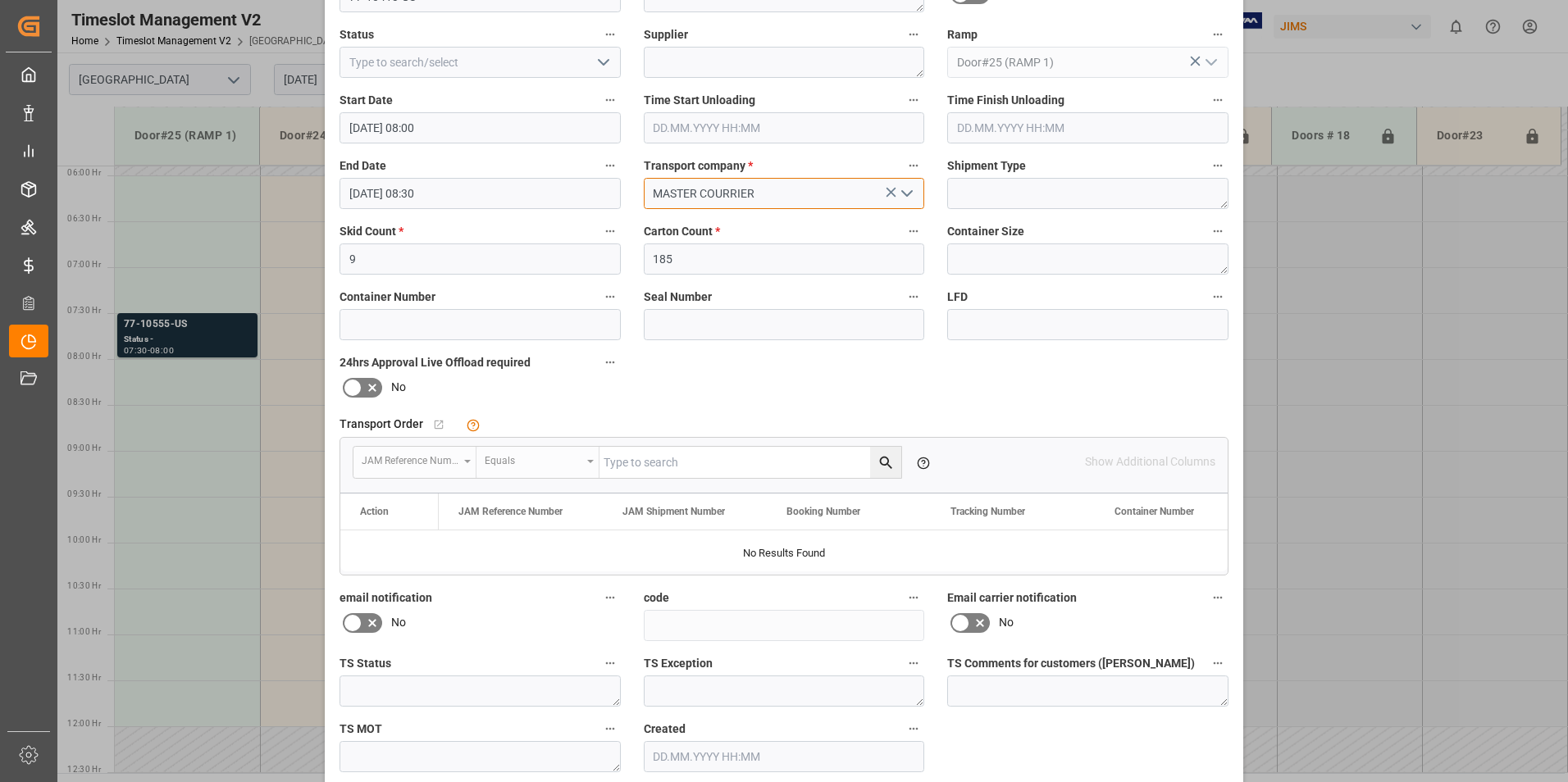
scroll to position [215, 0]
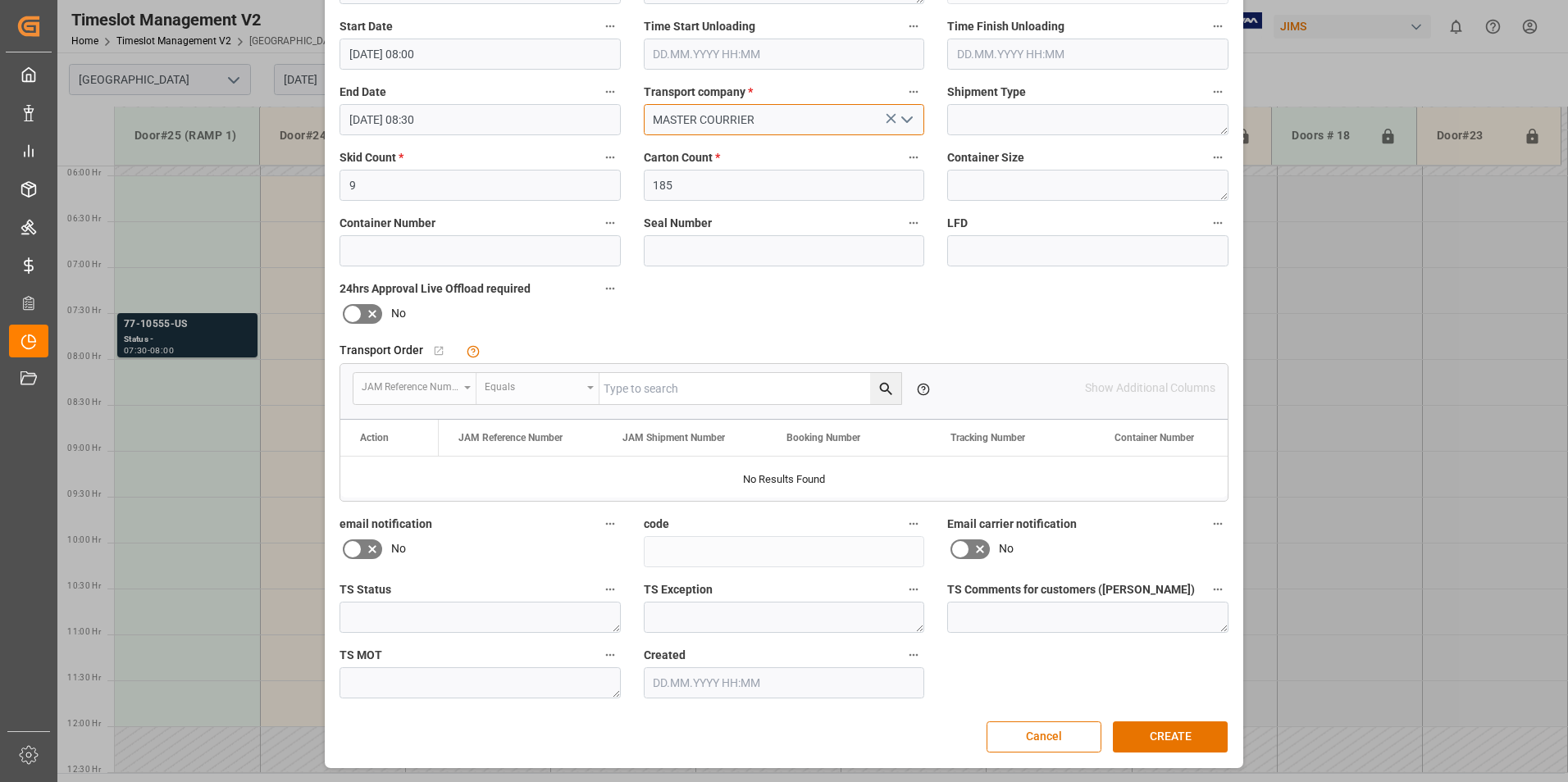
type input "MASTER COURRIER"
click at [1152, 738] on button "CREATE" at bounding box center [1170, 737] width 115 height 32
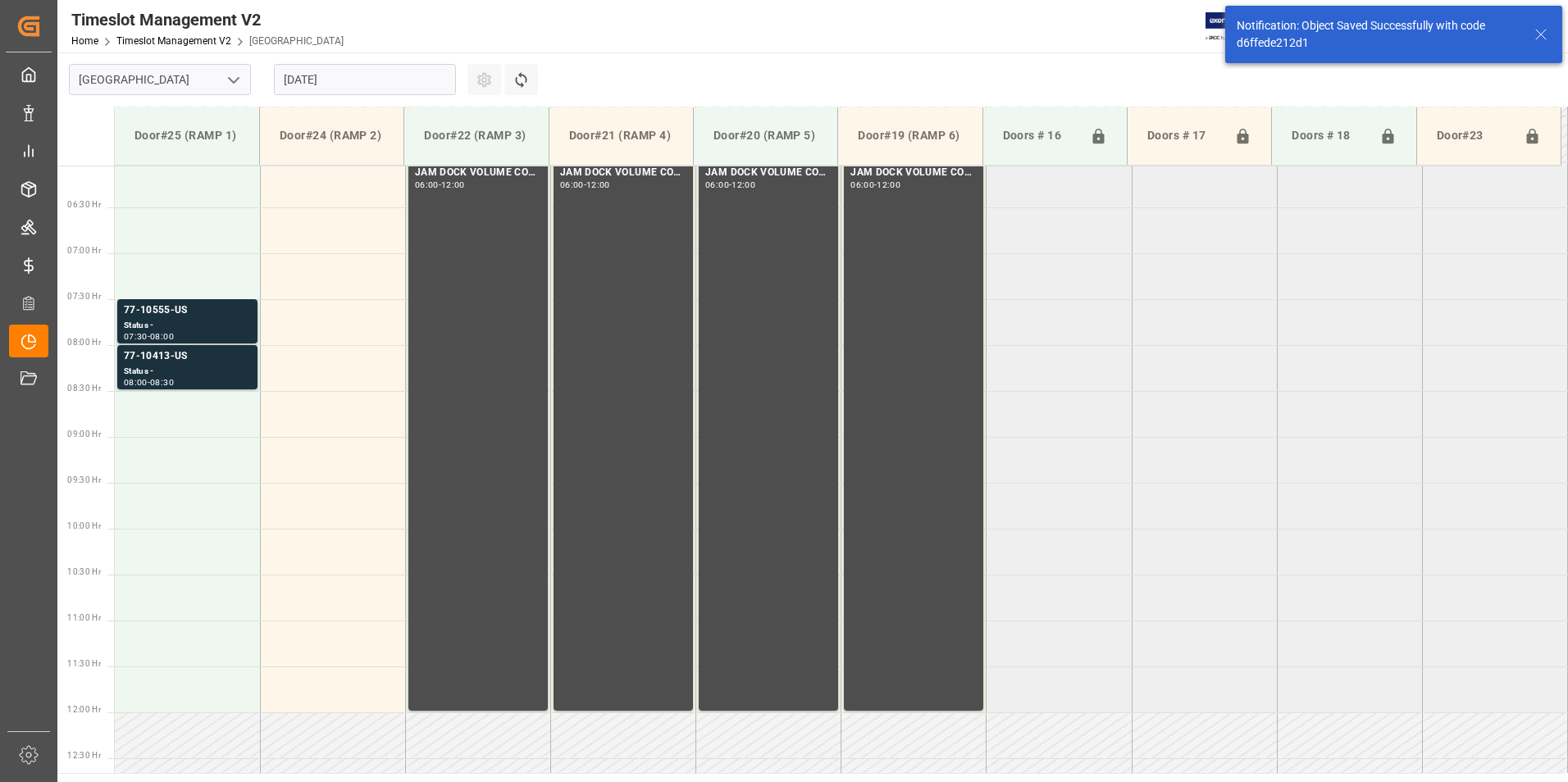
scroll to position [633, 0]
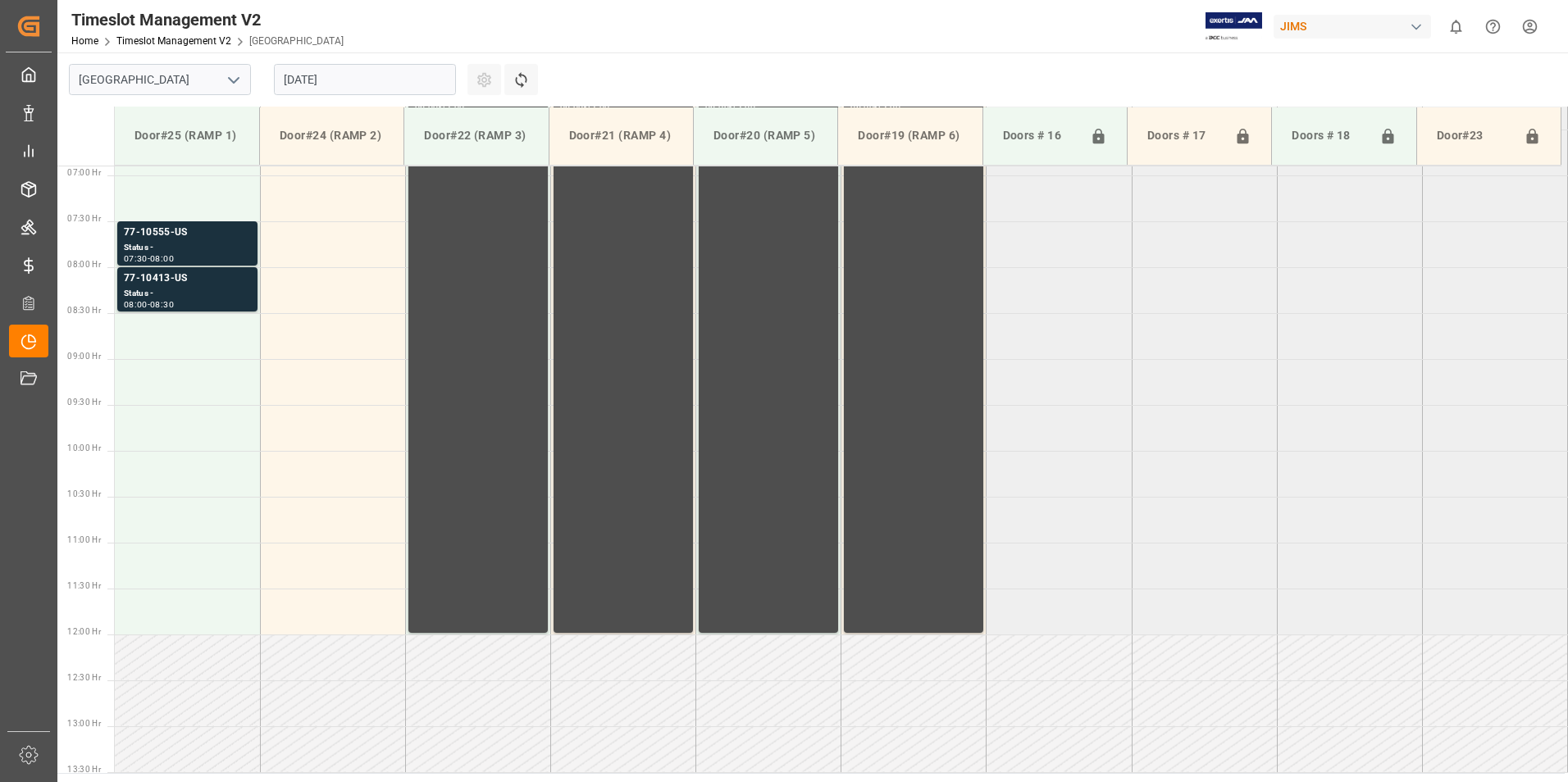
click at [148, 337] on td at bounding box center [187, 336] width 145 height 46
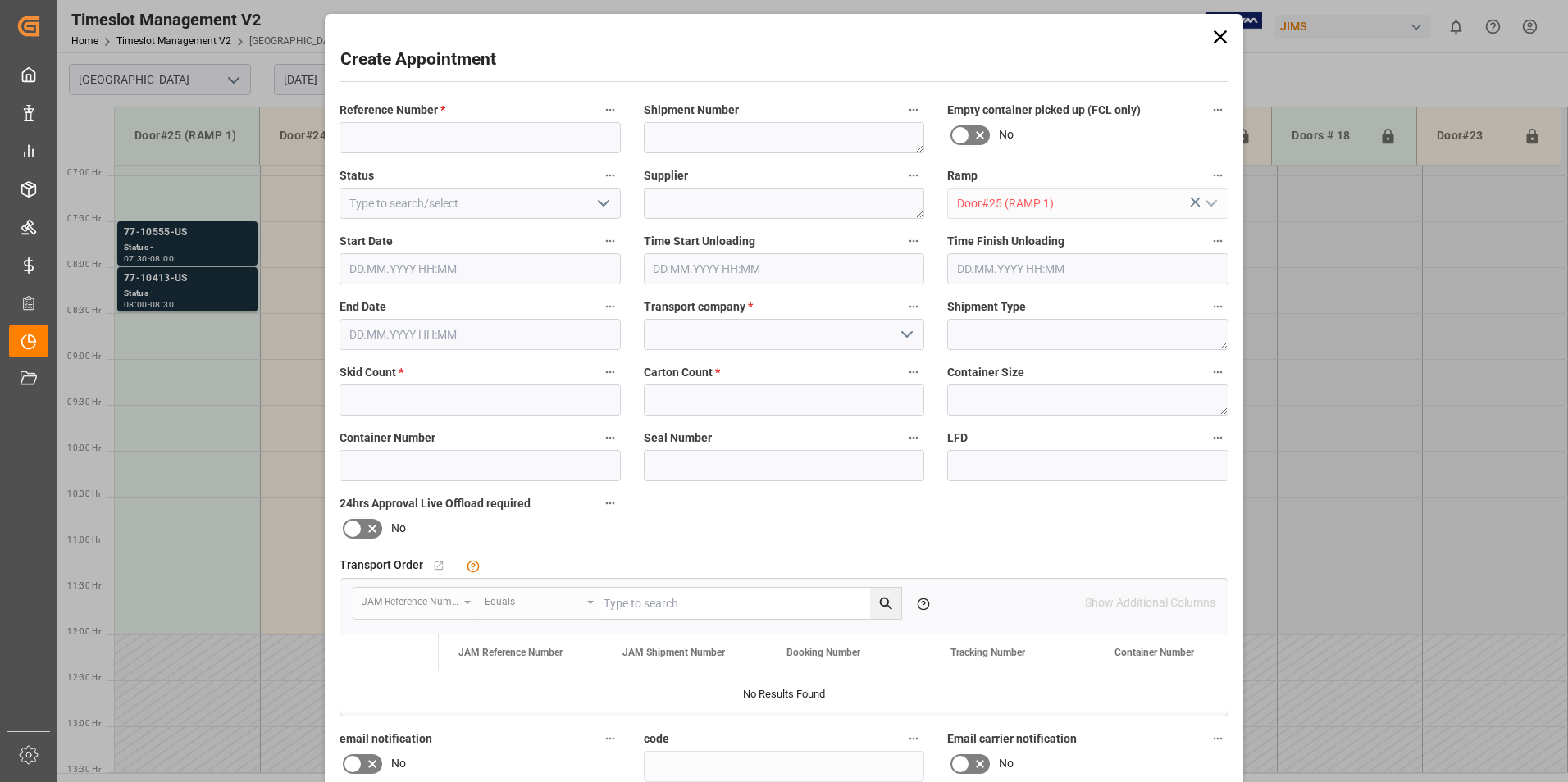
type input "[DATE] 08:30"
type input "[DATE] 09:00"
drag, startPoint x: 518, startPoint y: 131, endPoint x: 502, endPoint y: 106, distance: 29.7
click at [517, 131] on input at bounding box center [480, 137] width 281 height 32
type input "77-10523-US"
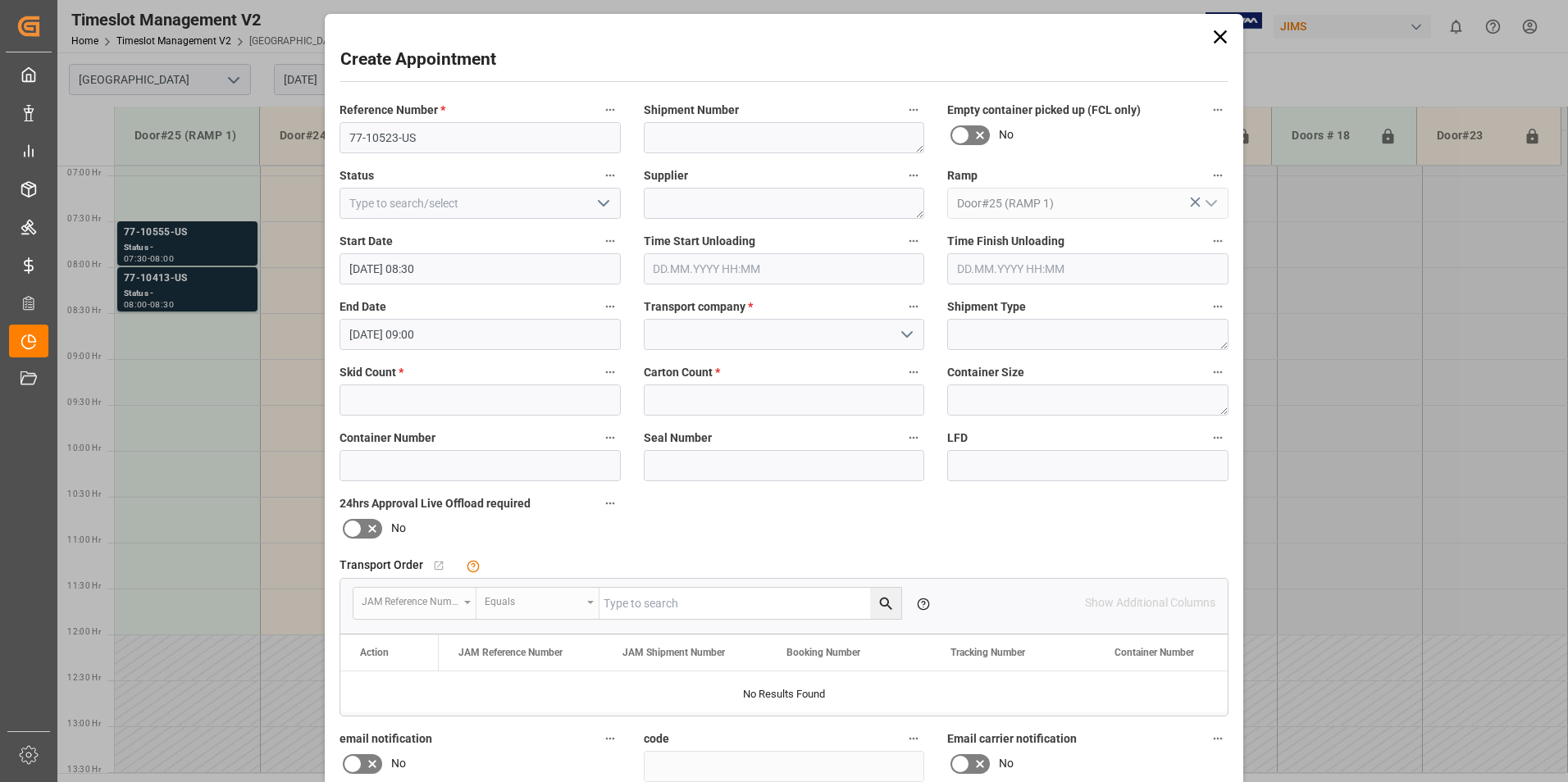
click at [382, 372] on label "Skid Count *" at bounding box center [480, 373] width 281 height 23
click at [600, 372] on button "Skid Count *" at bounding box center [611, 373] width 22 height 22
click at [380, 393] on div at bounding box center [784, 391] width 1568 height 782
click at [382, 409] on input "text" at bounding box center [480, 400] width 281 height 32
type input "1"
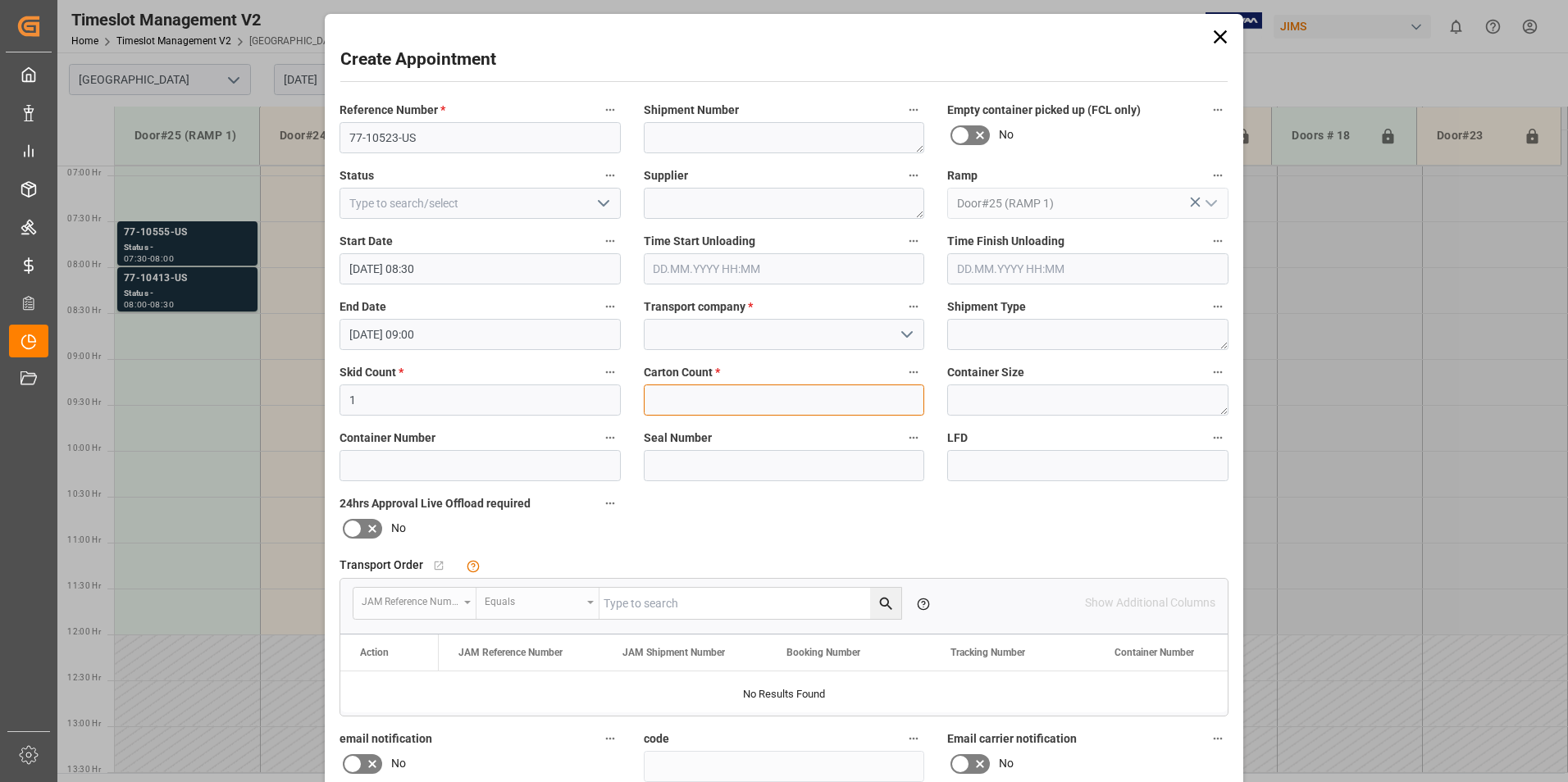
click at [645, 397] on input "text" at bounding box center [785, 400] width 281 height 32
type input "24"
click at [681, 323] on input at bounding box center [785, 335] width 281 height 32
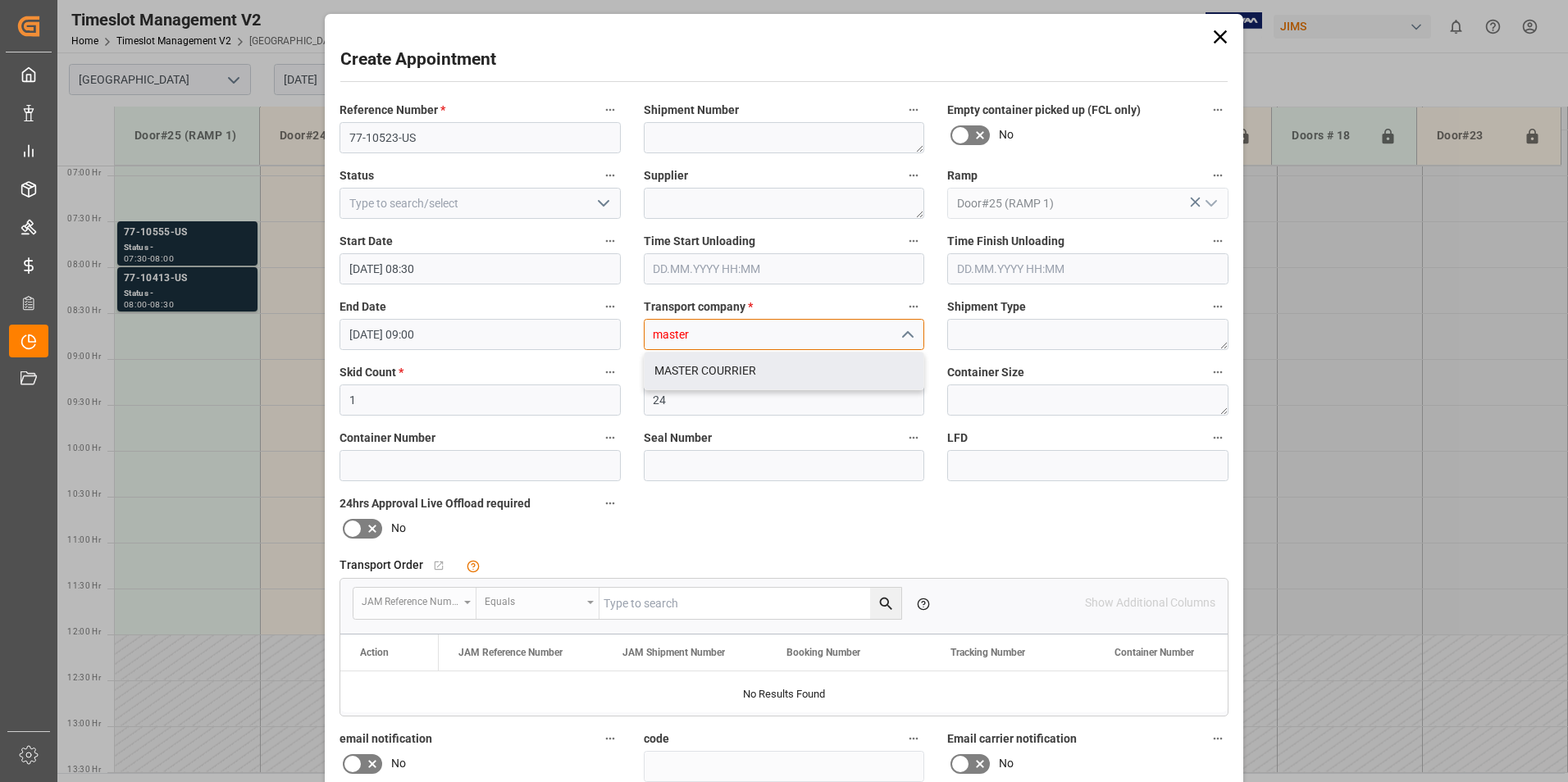
click at [694, 365] on div "MASTER COURRIER" at bounding box center [785, 371] width 280 height 37
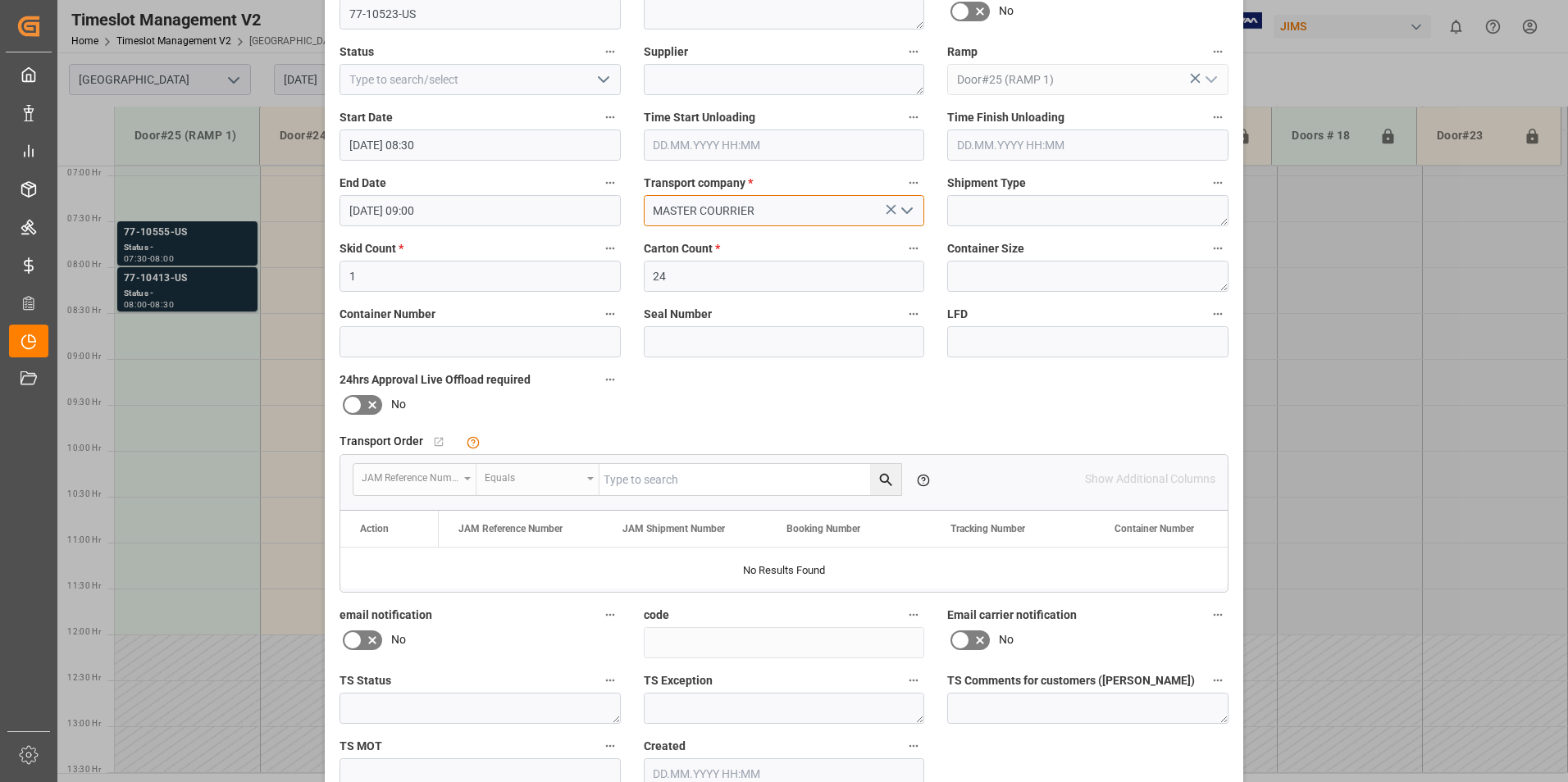
scroll to position [215, 0]
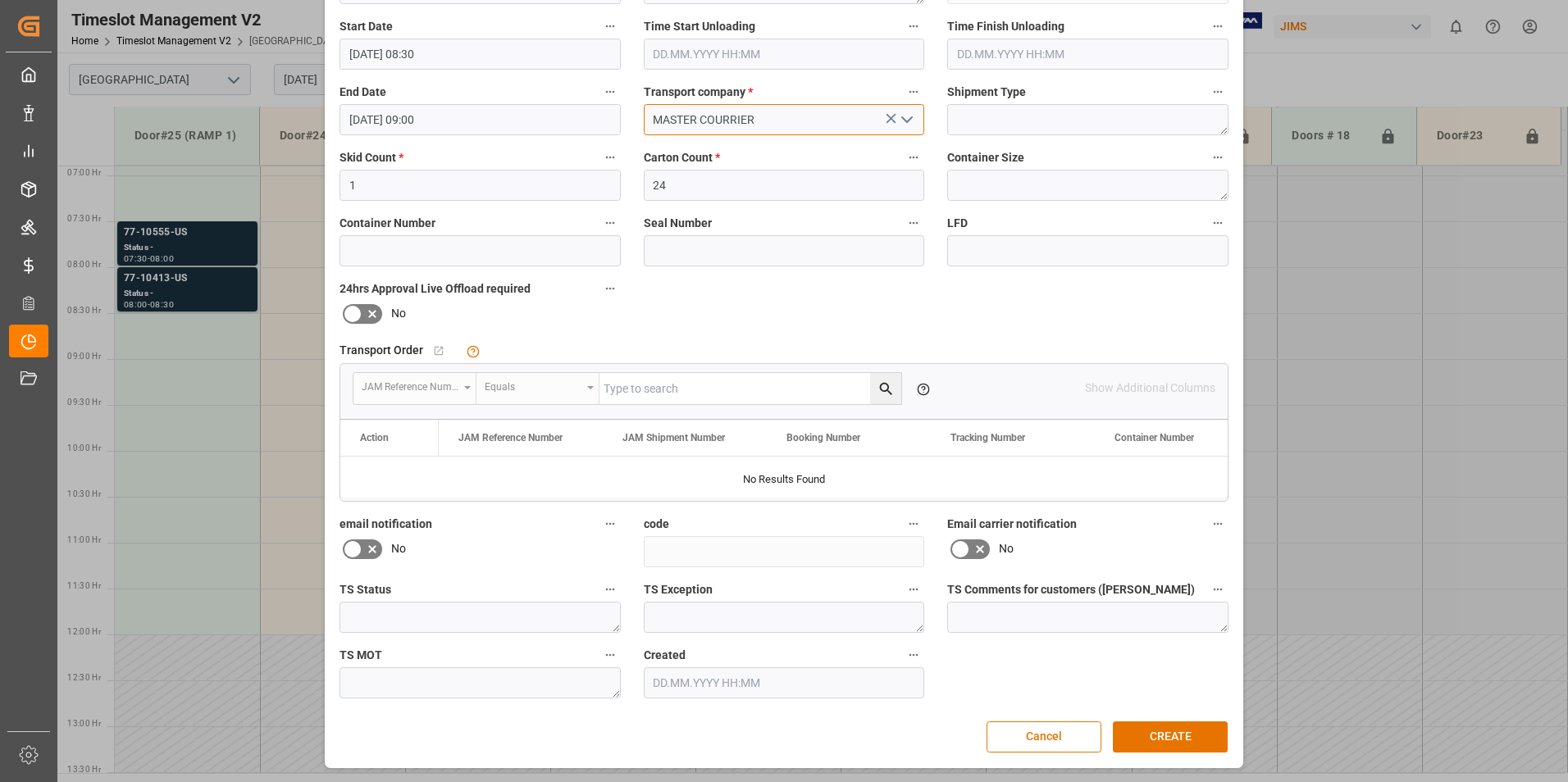
type input "MASTER COURRIER"
click at [1142, 736] on button "CREATE" at bounding box center [1170, 737] width 115 height 32
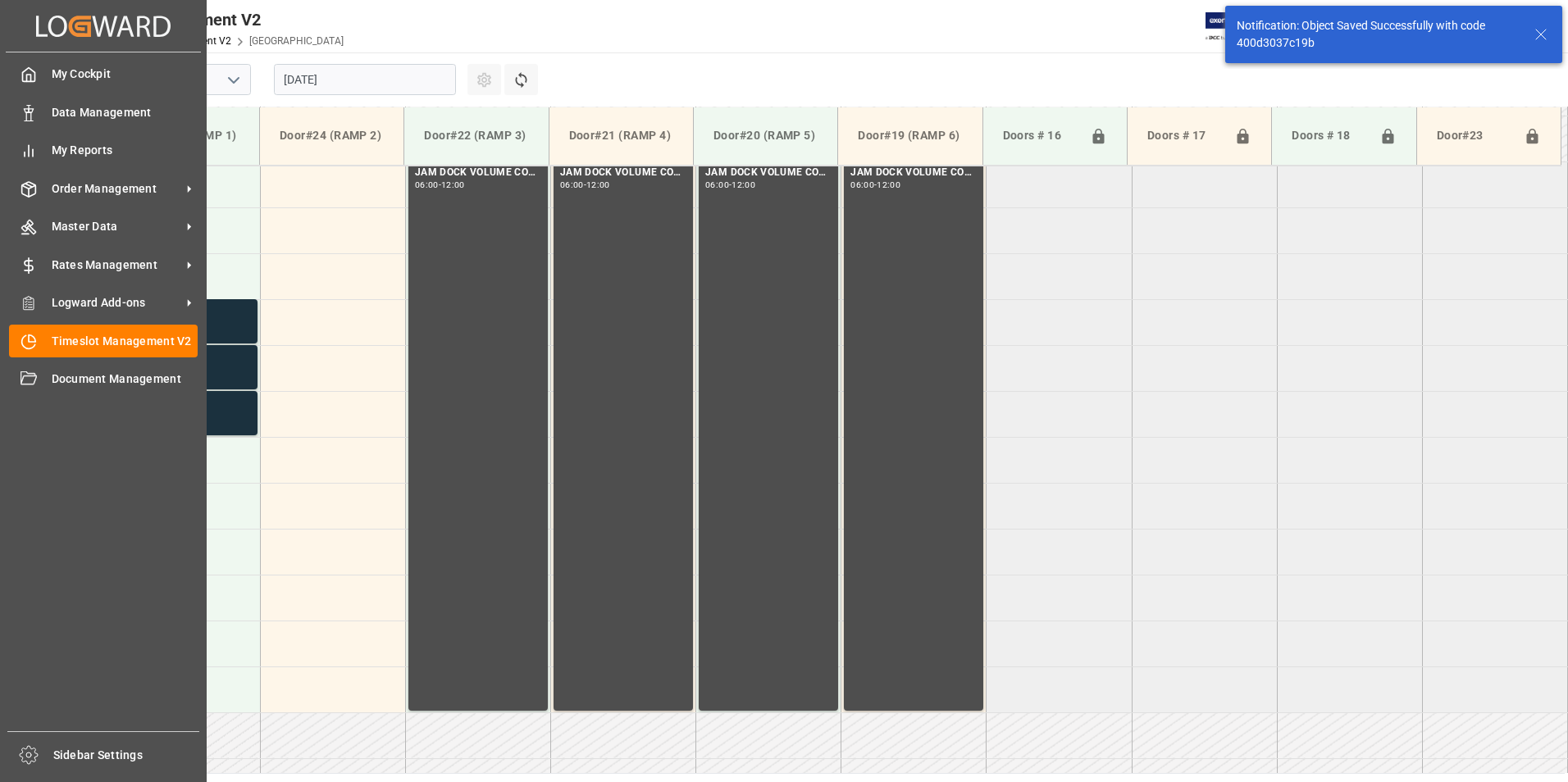
scroll to position [633, 0]
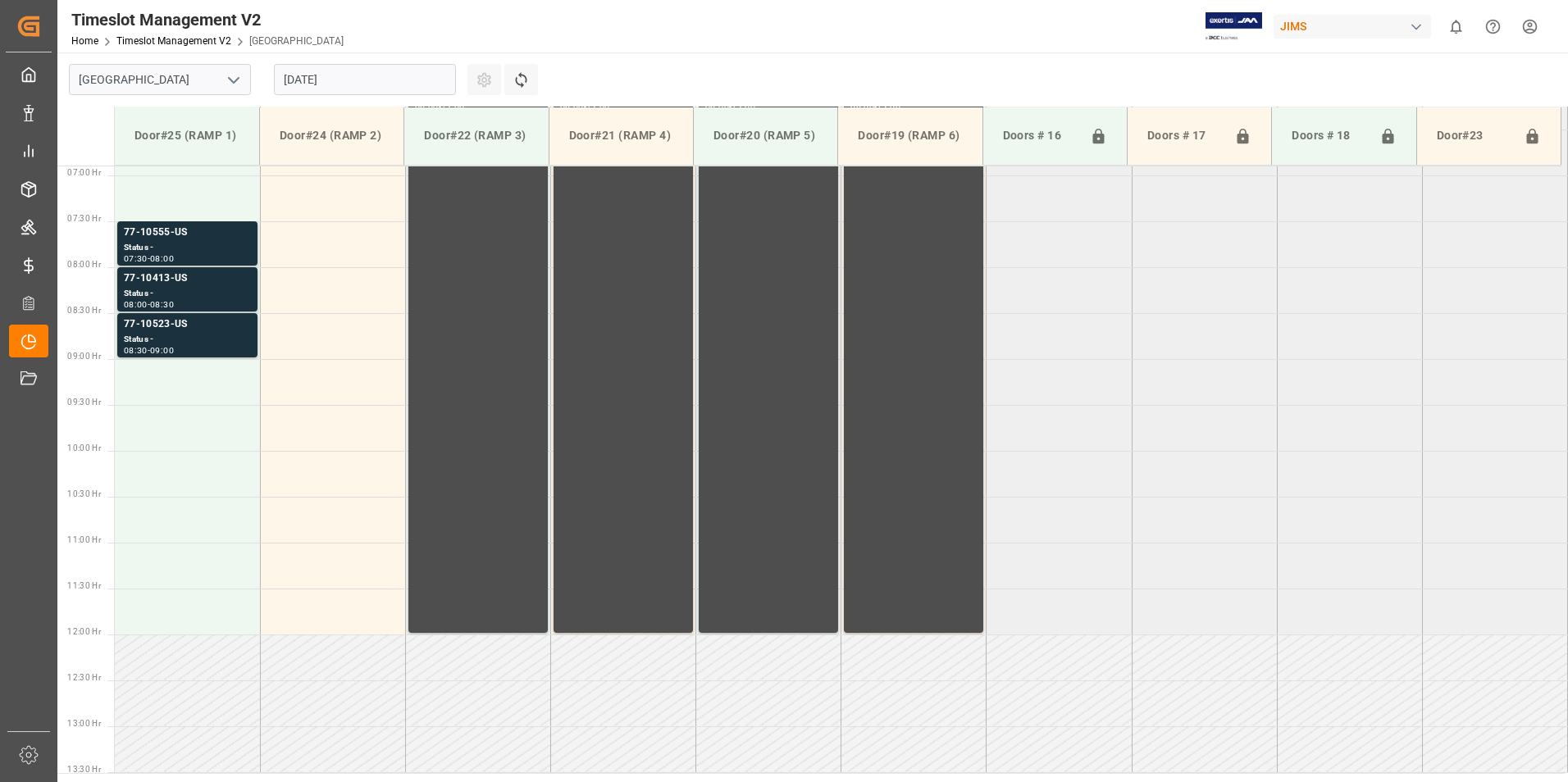
click at [213, 395] on td at bounding box center [187, 382] width 145 height 46
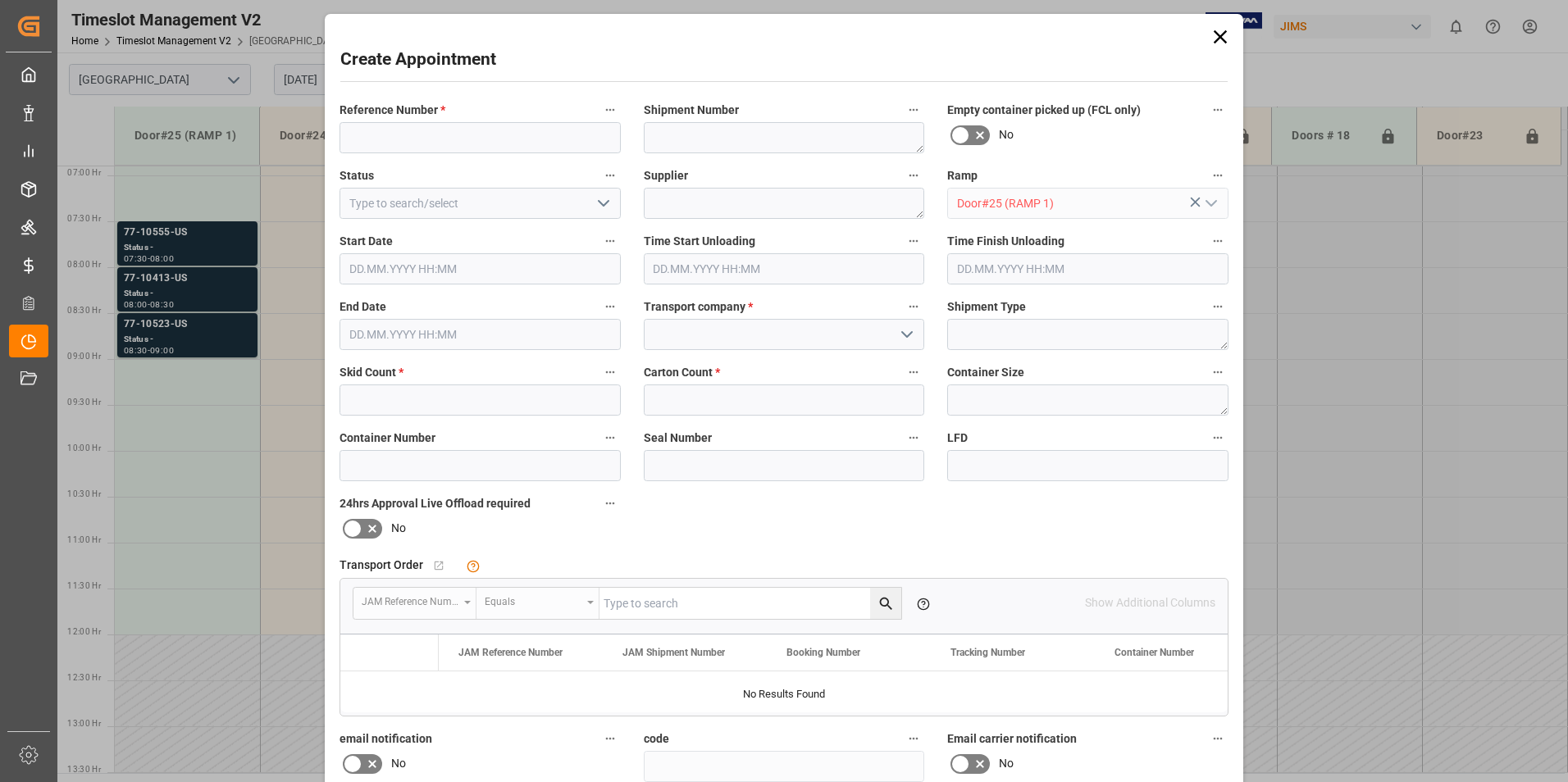
type input "[DATE] 09:00"
type input "[DATE] 09:30"
click at [468, 129] on input at bounding box center [480, 137] width 281 height 32
type input "77-10532-[GEOGRAPHIC_DATA]"
drag, startPoint x: 592, startPoint y: 409, endPoint x: 579, endPoint y: 409, distance: 13.0
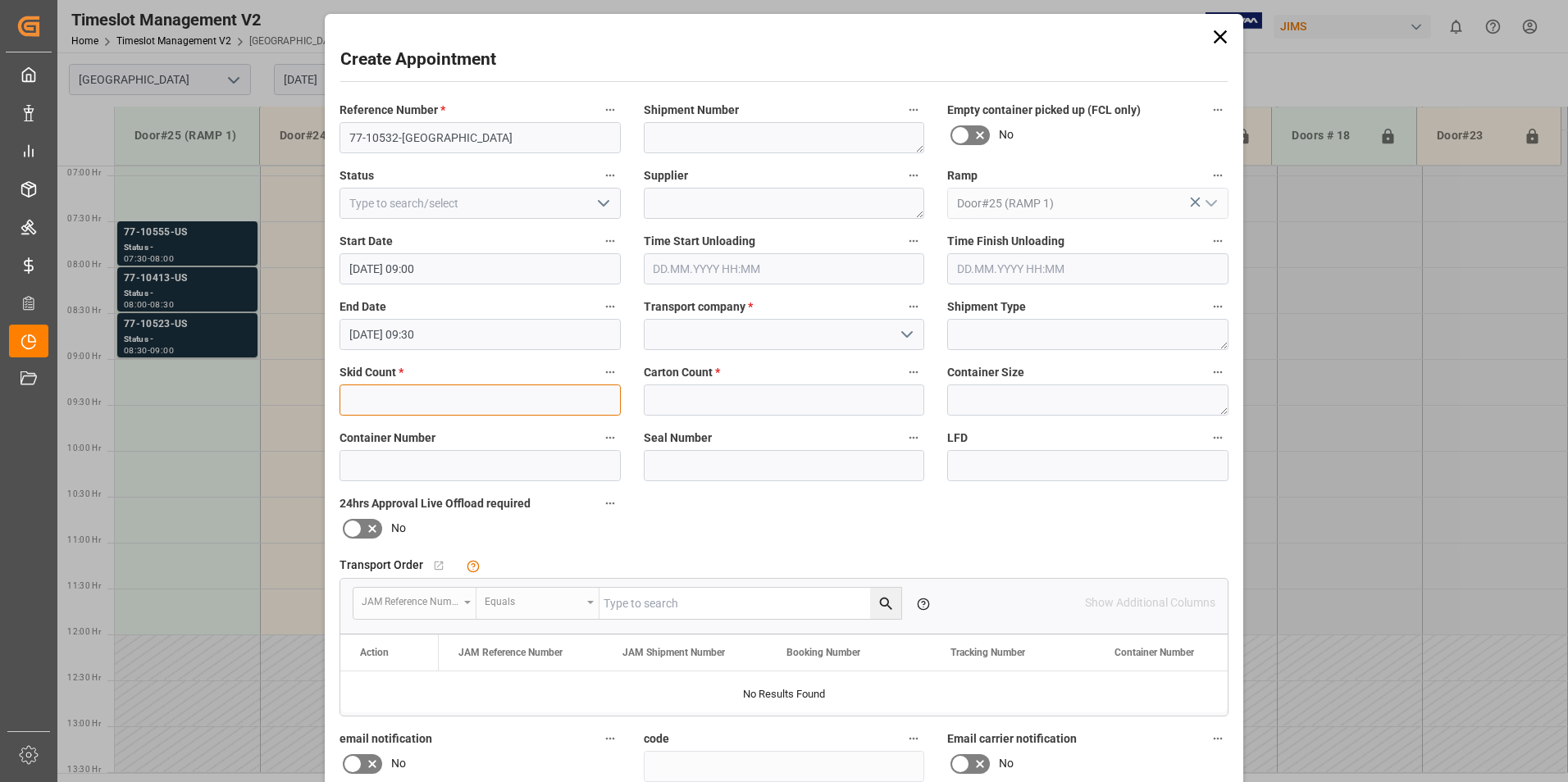
click at [592, 409] on input "text" at bounding box center [480, 400] width 281 height 32
type input "3"
click at [678, 408] on input "text" at bounding box center [785, 400] width 281 height 32
type input "29"
click at [756, 345] on input at bounding box center [785, 335] width 281 height 32
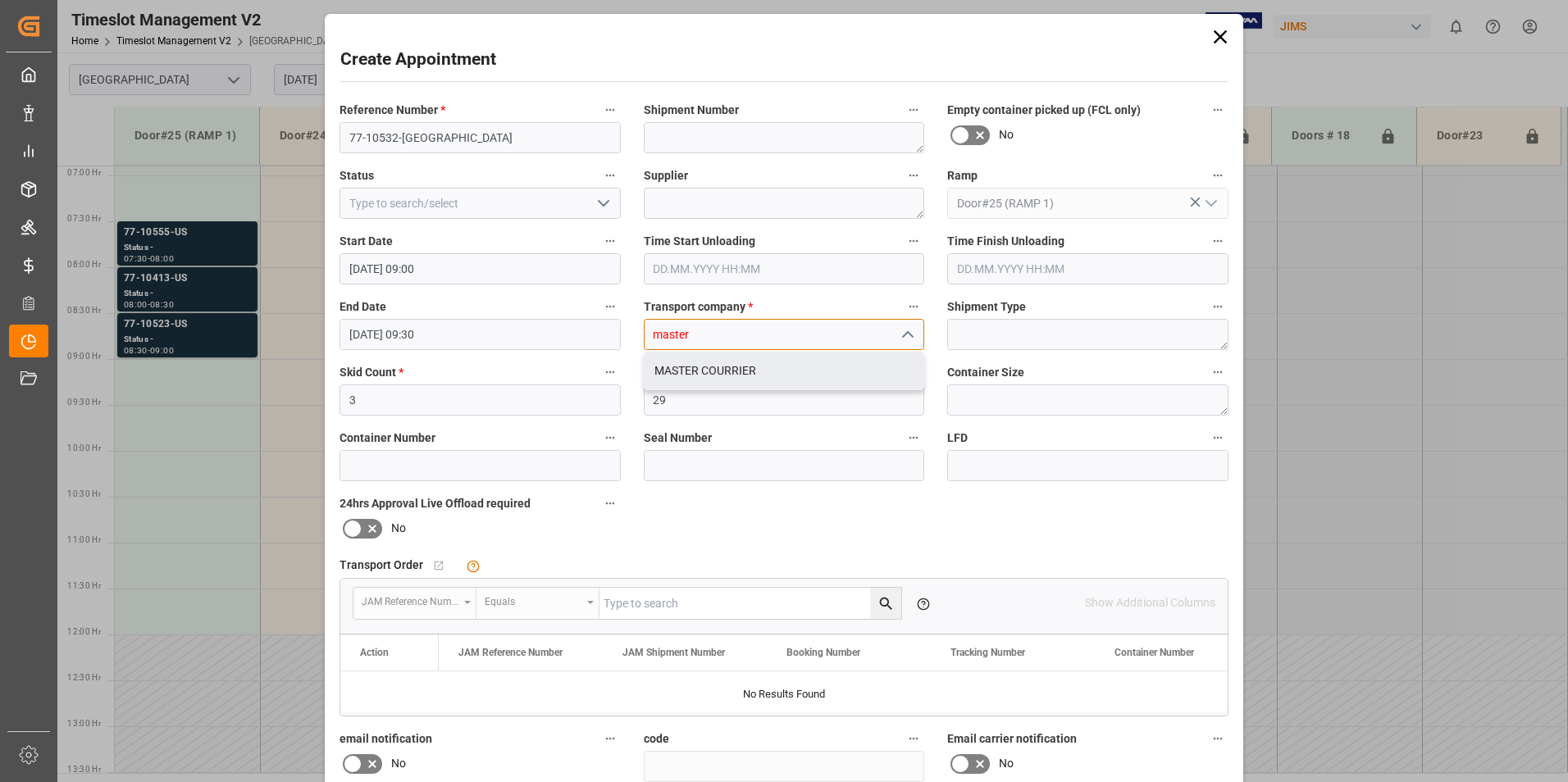
click at [777, 372] on div "MASTER COURRIER" at bounding box center [785, 371] width 280 height 37
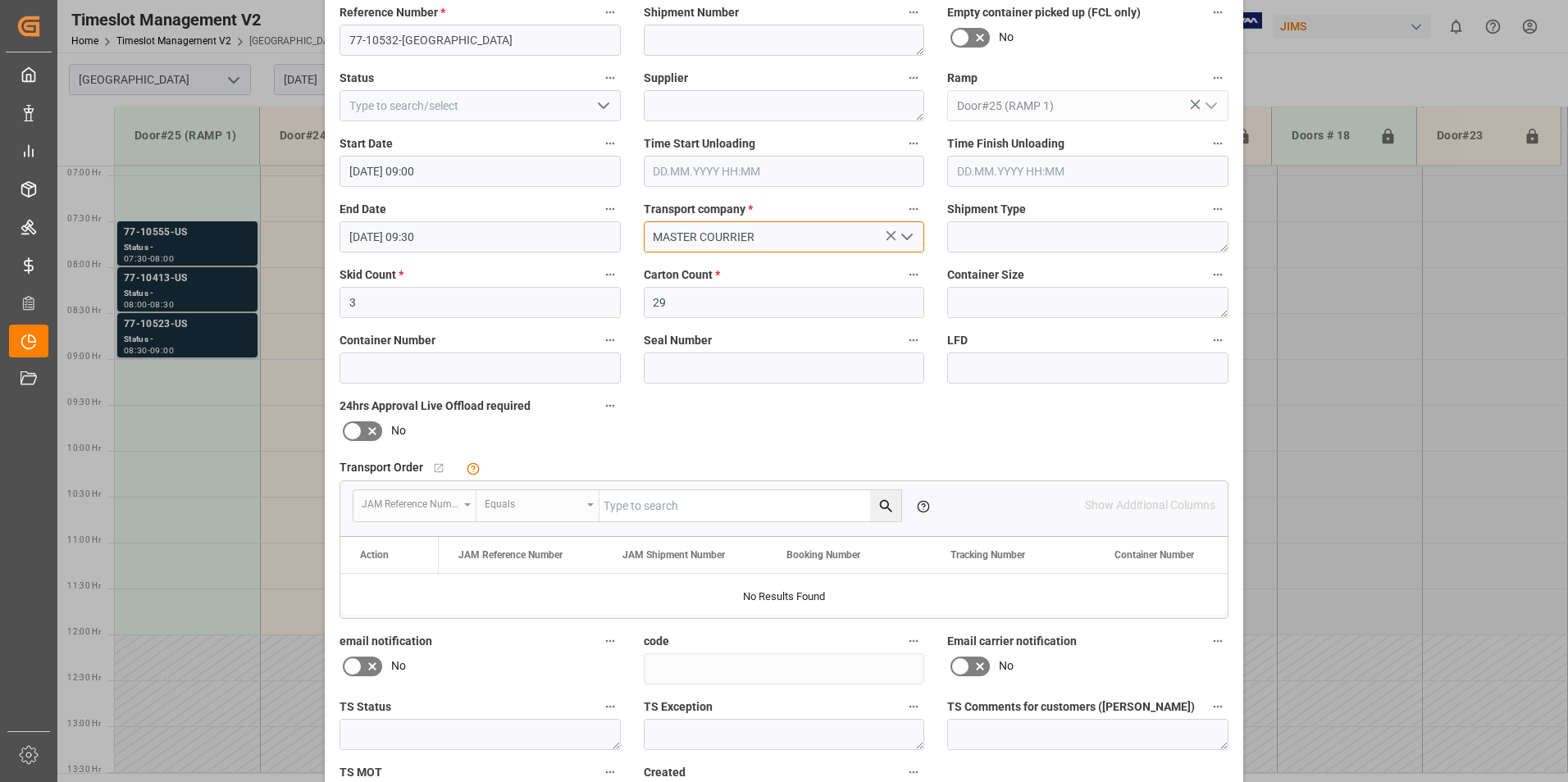
scroll to position [215, 0]
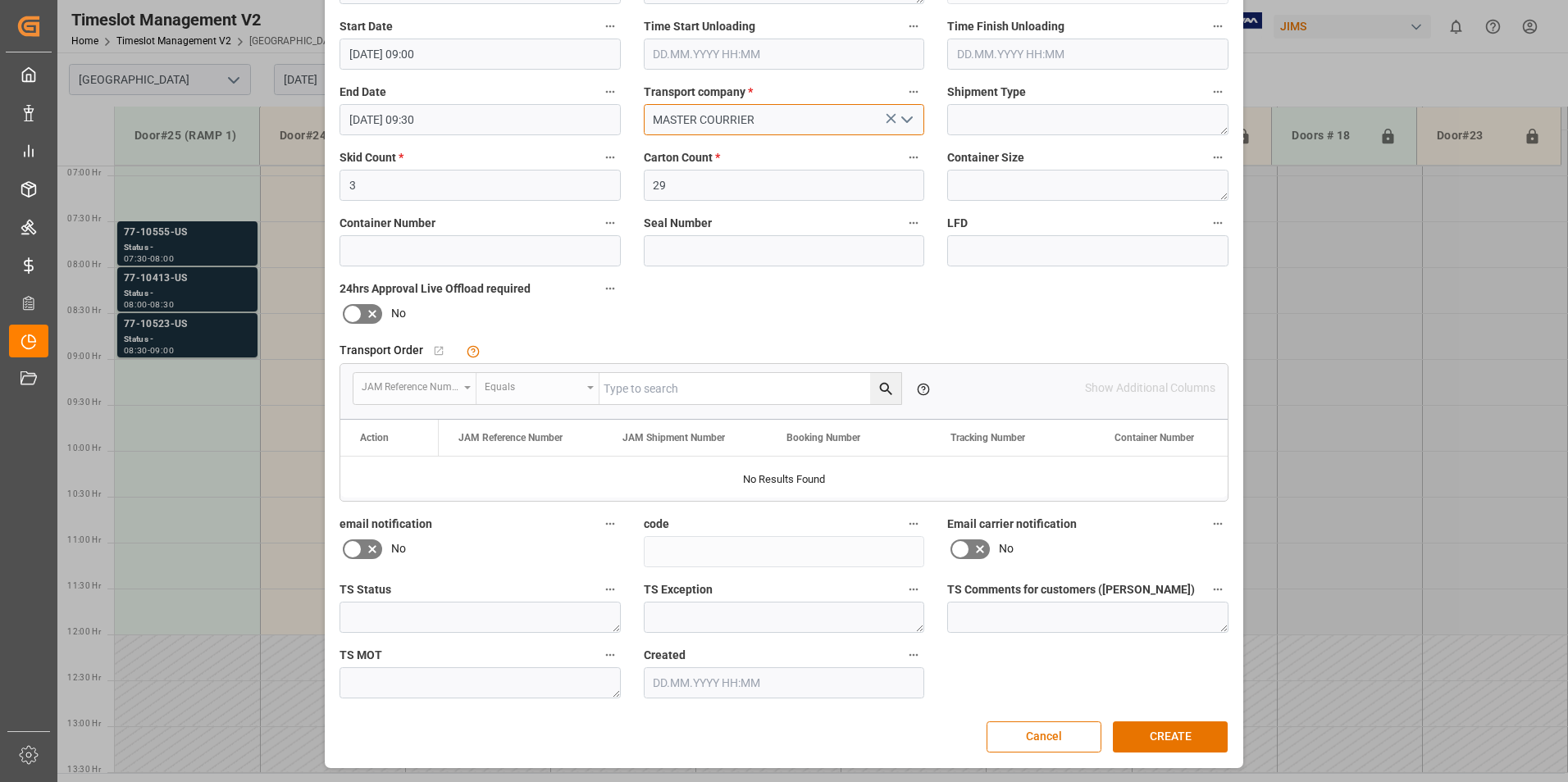
type input "MASTER COURRIER"
click at [1158, 748] on button "CREATE" at bounding box center [1170, 737] width 115 height 32
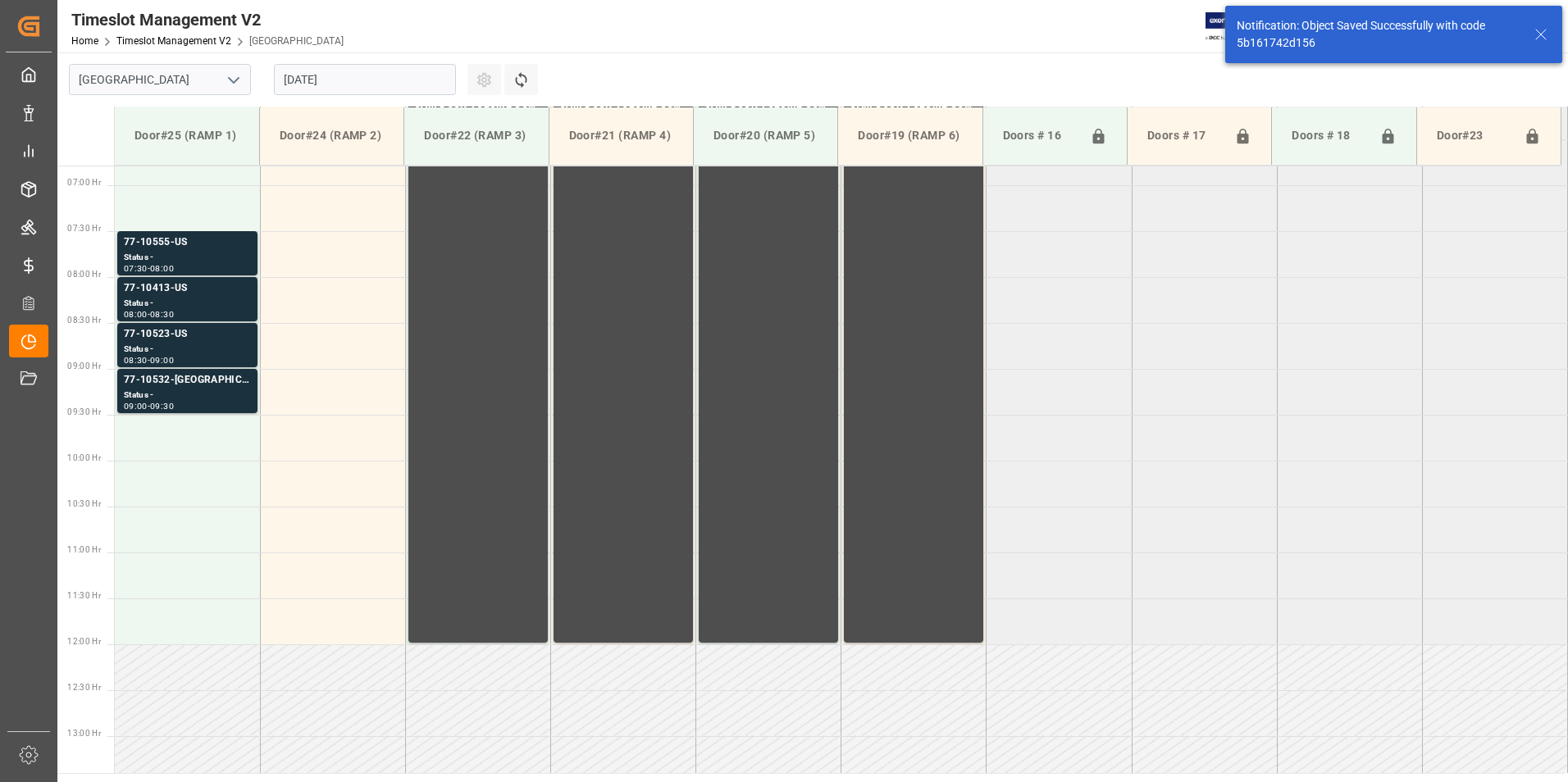
scroll to position [725, 0]
